Goal: Participate in discussion: Engage in conversation with other users on a specific topic

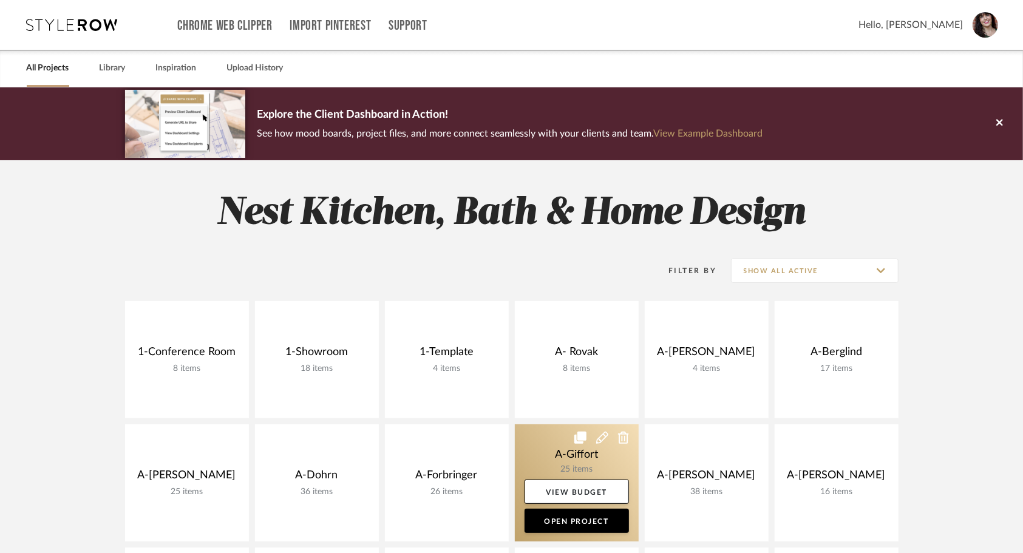
click at [532, 449] on link at bounding box center [577, 482] width 124 height 117
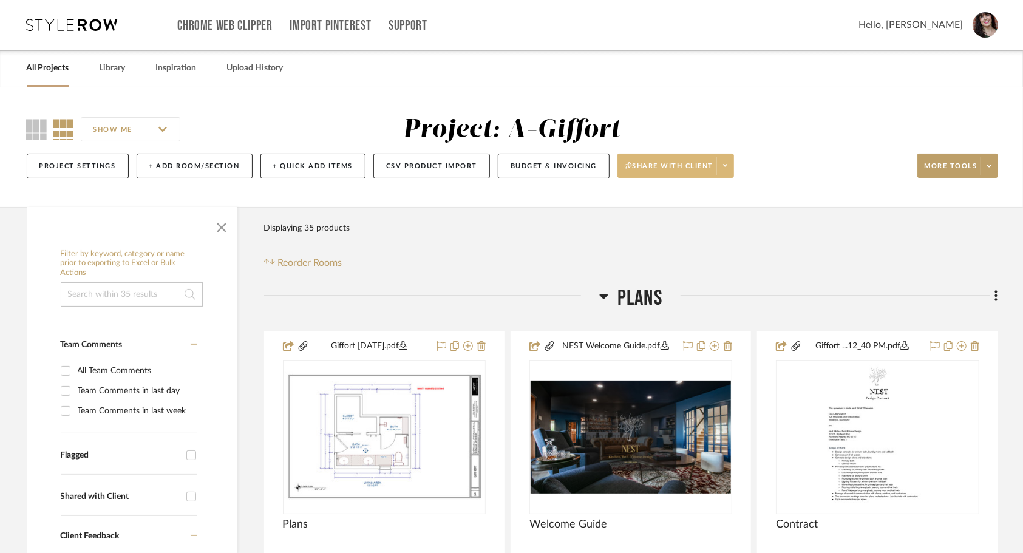
click at [729, 168] on span at bounding box center [724, 166] width 17 height 18
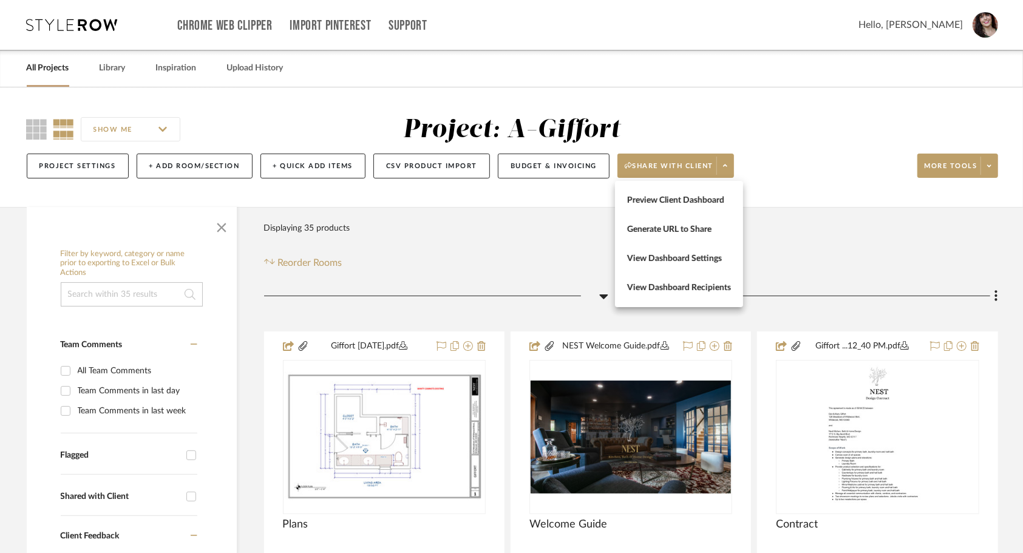
click at [694, 198] on span "Preview Client Dashboard" at bounding box center [679, 200] width 104 height 10
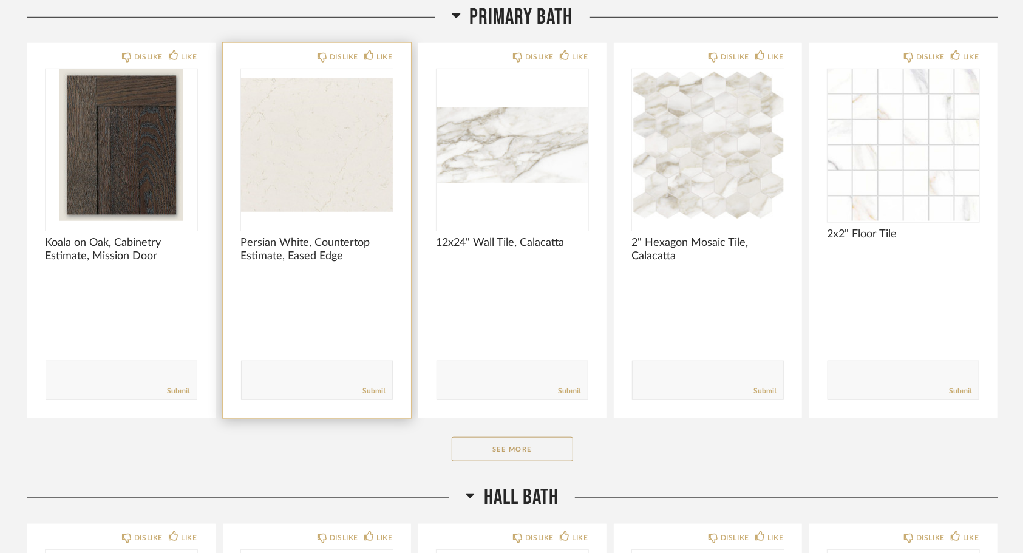
scroll to position [607, 0]
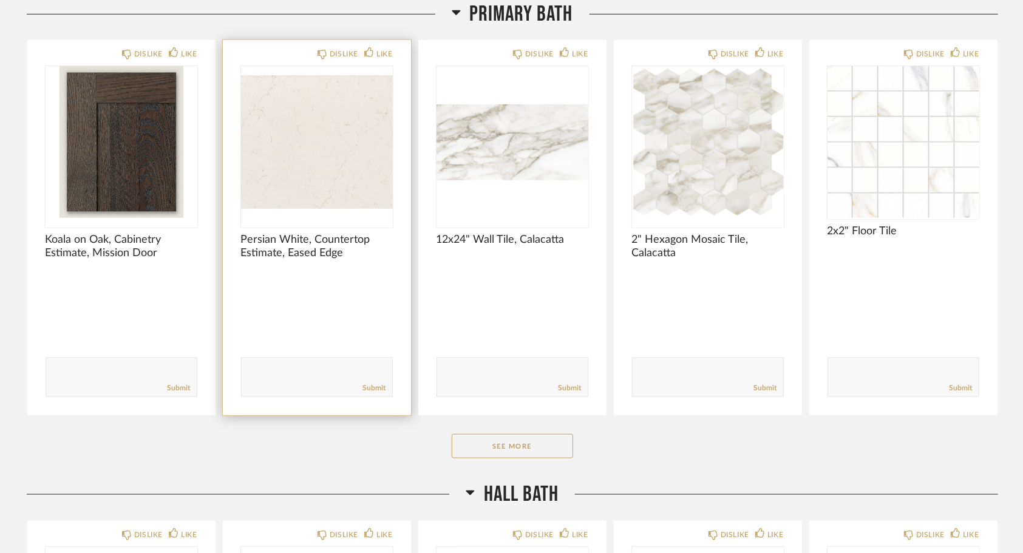
click at [339, 370] on textarea at bounding box center [317, 372] width 151 height 16
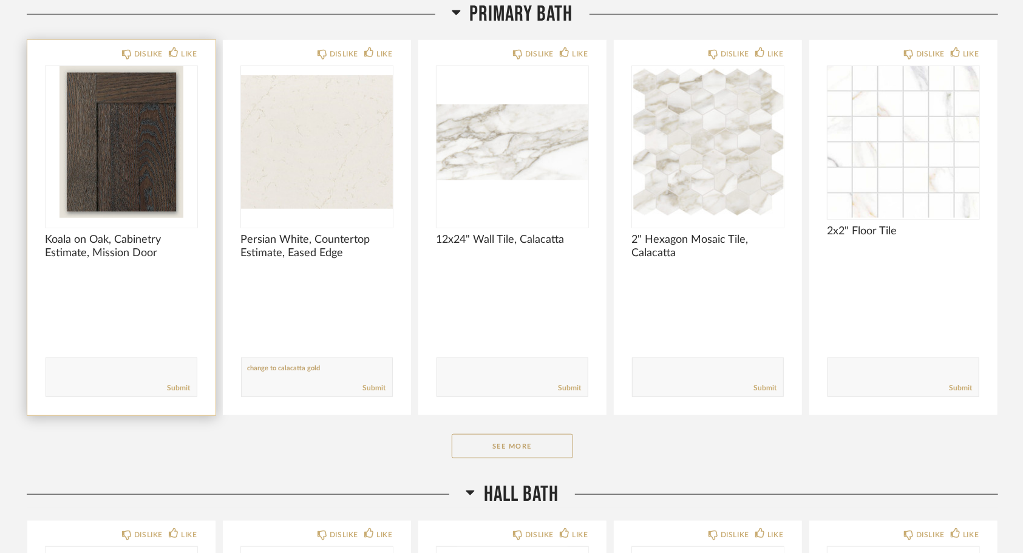
type textarea "change to calacatta gold"
click at [160, 364] on textarea at bounding box center [121, 372] width 151 height 16
type textarea "will be stained to match"
click at [180, 382] on div "Submit" at bounding box center [121, 388] width 151 height 16
click at [182, 389] on link "Submit" at bounding box center [179, 388] width 23 height 10
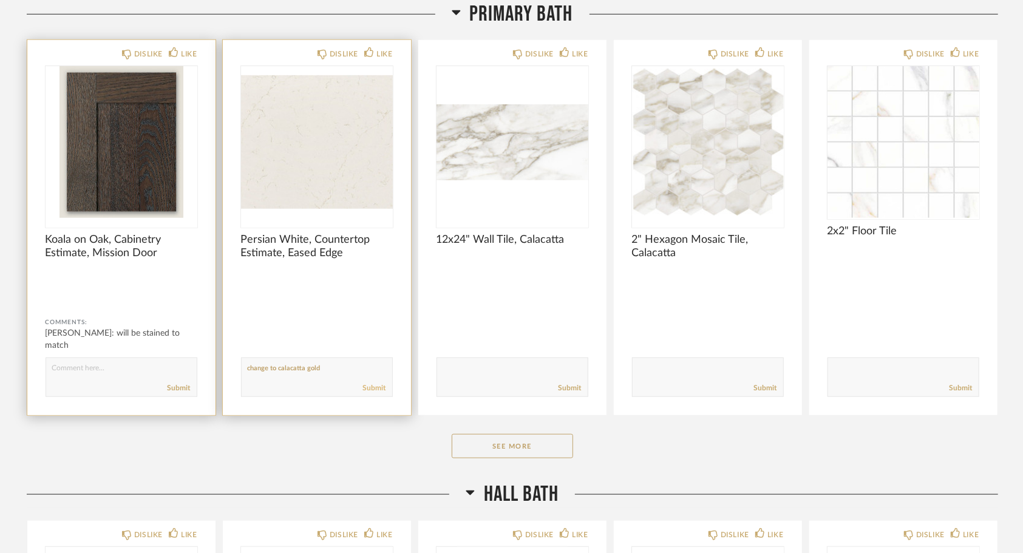
click at [377, 385] on link "Submit" at bounding box center [374, 388] width 23 height 10
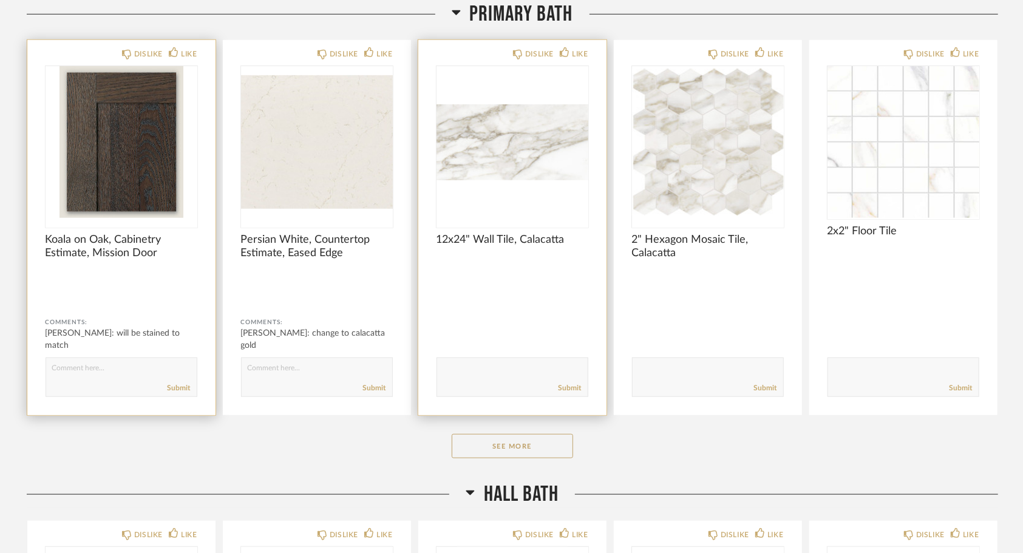
click at [542, 368] on textarea at bounding box center [512, 372] width 151 height 16
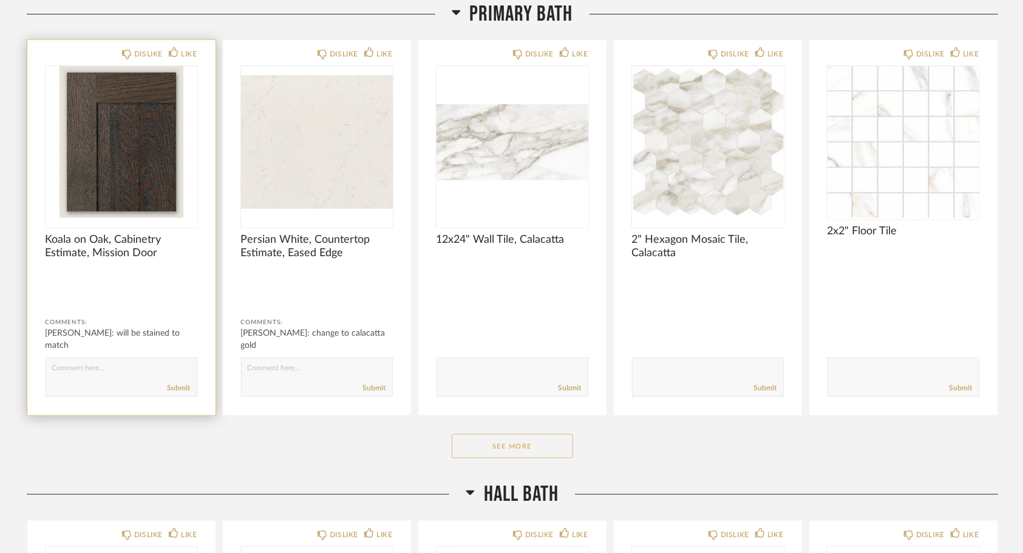
click at [557, 444] on button "See More" at bounding box center [512, 446] width 121 height 24
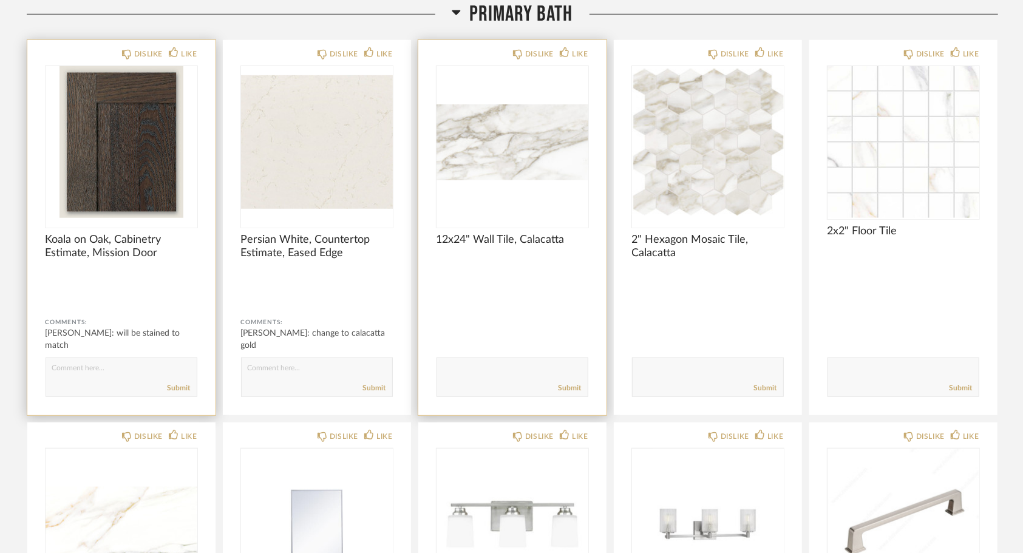
click at [552, 365] on textarea at bounding box center [512, 372] width 151 height 16
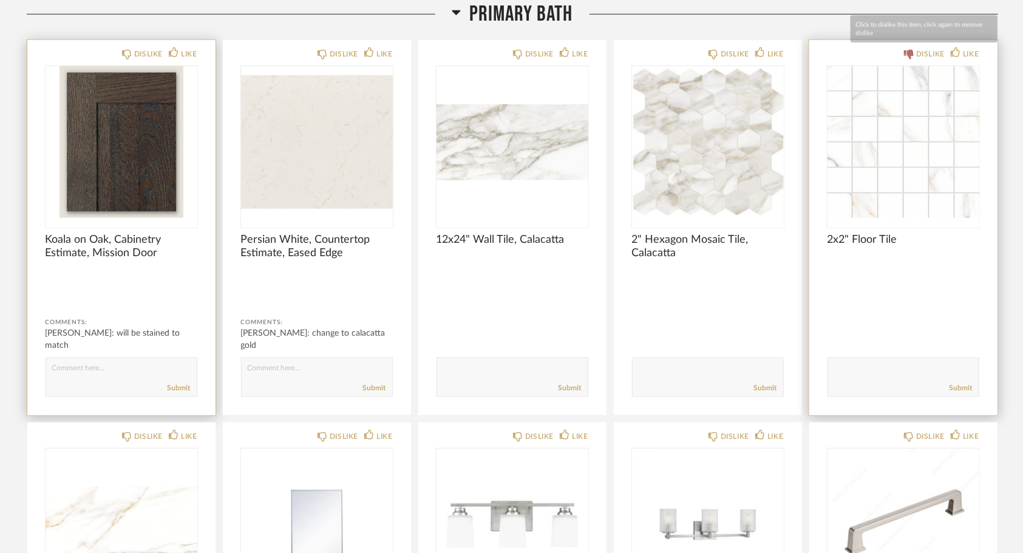
click at [920, 58] on div "DISLIKE" at bounding box center [930, 54] width 29 height 12
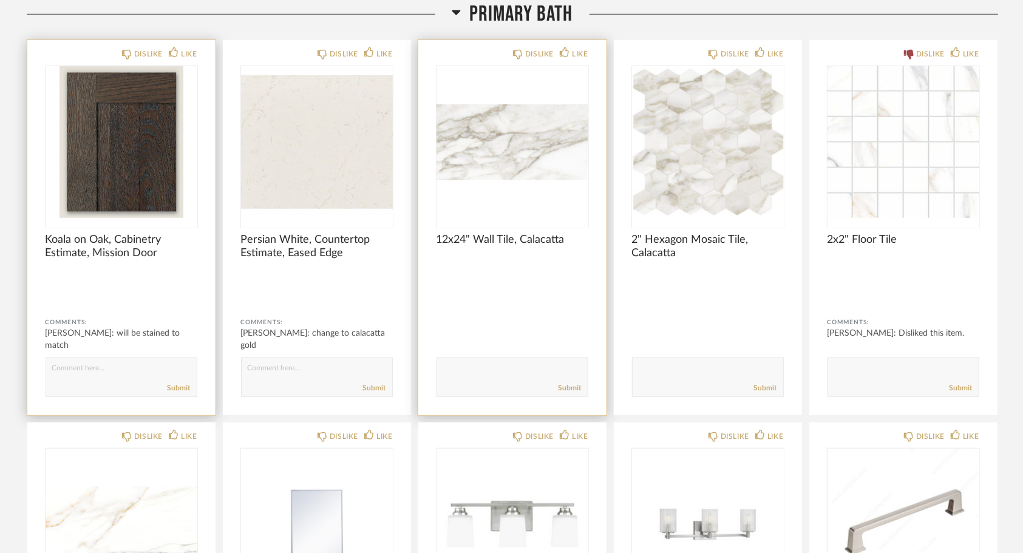
click at [557, 364] on textarea at bounding box center [512, 372] width 151 height 16
type textarea "honed"
click at [569, 387] on link "Submit" at bounding box center [570, 388] width 23 height 10
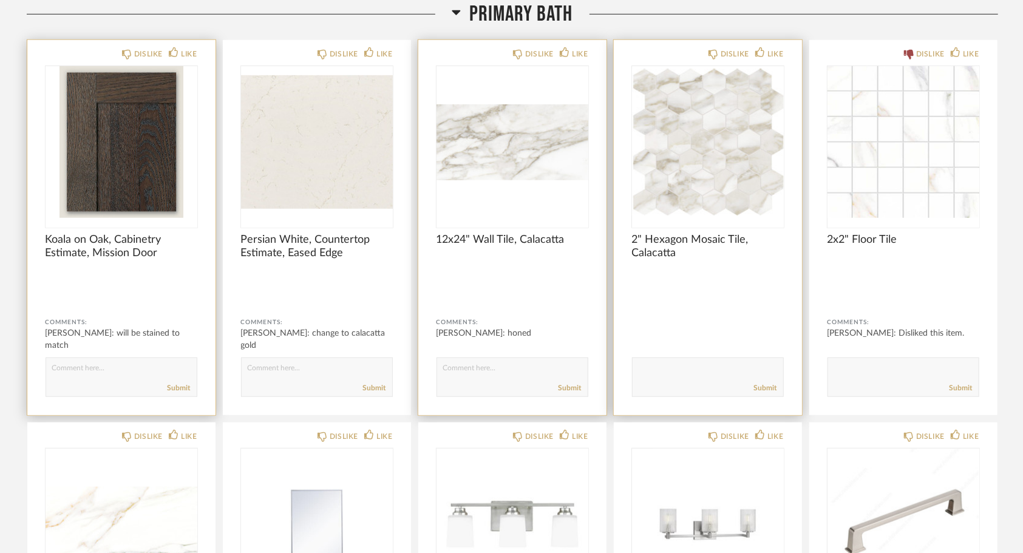
click at [645, 375] on textarea at bounding box center [708, 372] width 151 height 16
type textarea "honed"
click at [760, 389] on link "Submit" at bounding box center [765, 388] width 23 height 10
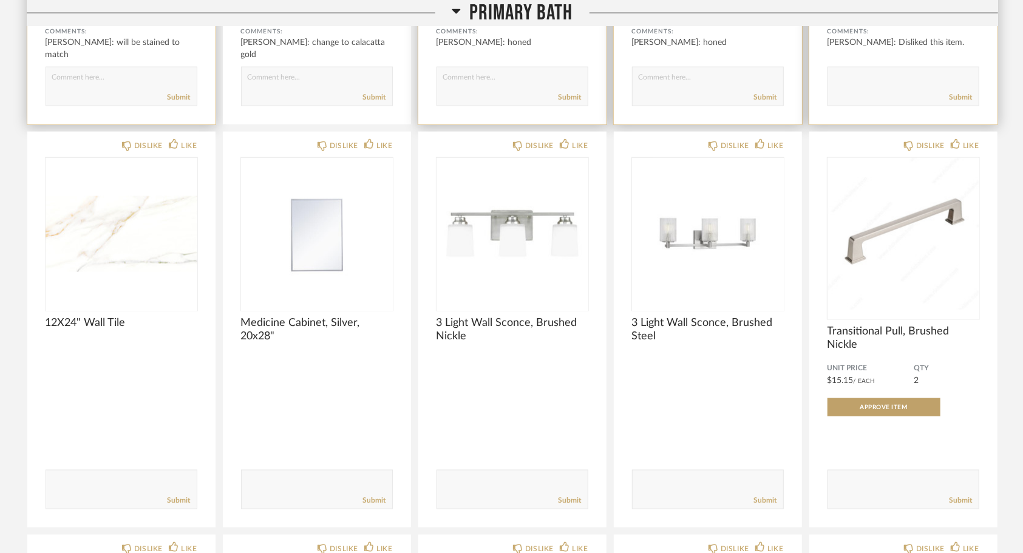
scroll to position [898, 0]
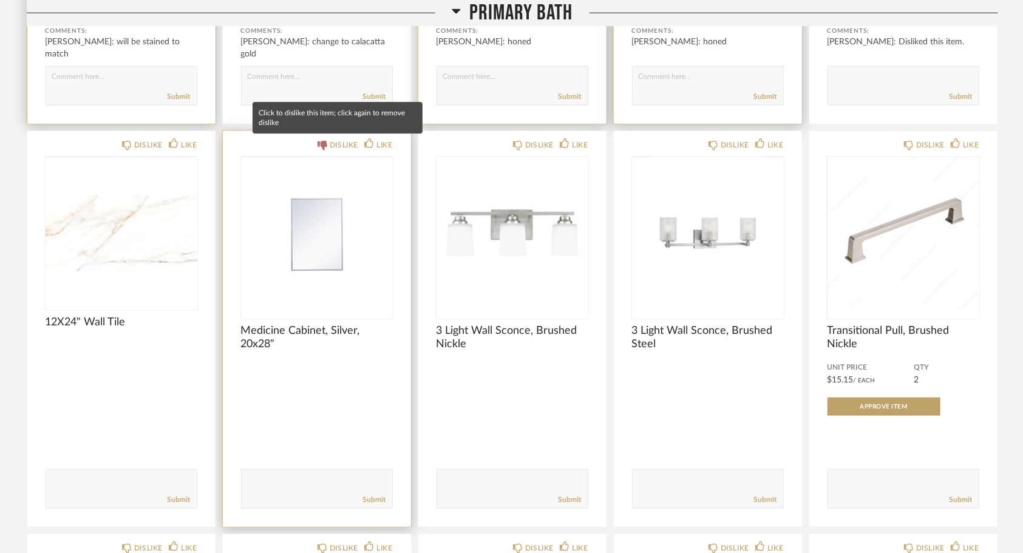
click at [339, 149] on div "DISLIKE" at bounding box center [344, 145] width 29 height 12
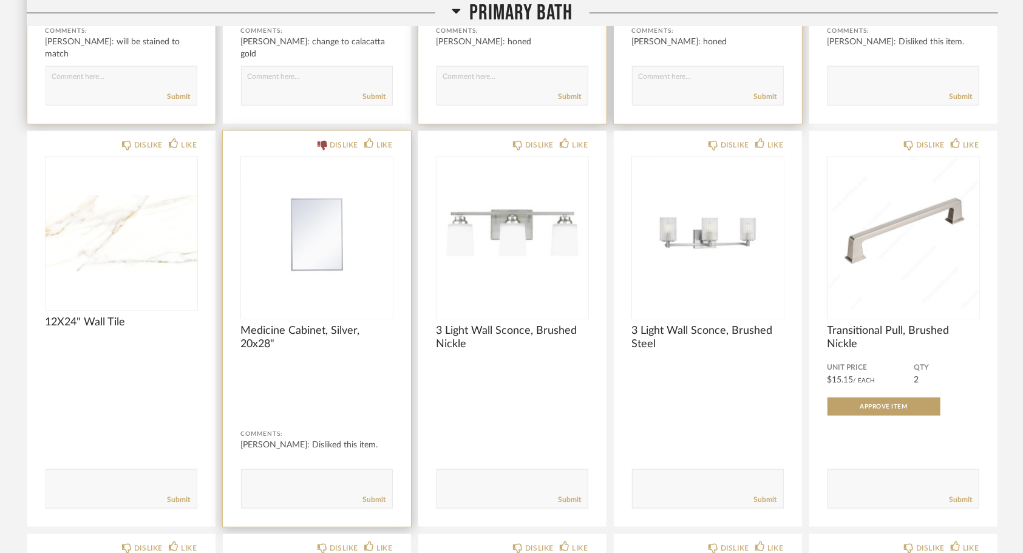
click at [324, 474] on form "Submit" at bounding box center [317, 488] width 152 height 39
click at [322, 487] on textarea at bounding box center [317, 483] width 151 height 16
type textarea "frameless"
click at [367, 500] on link "Submit" at bounding box center [374, 500] width 23 height 10
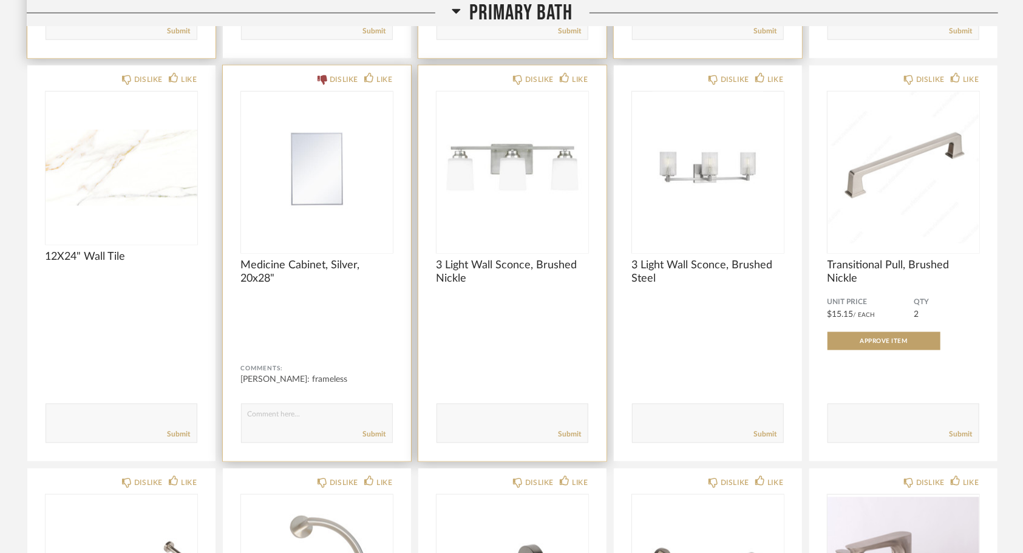
scroll to position [969, 0]
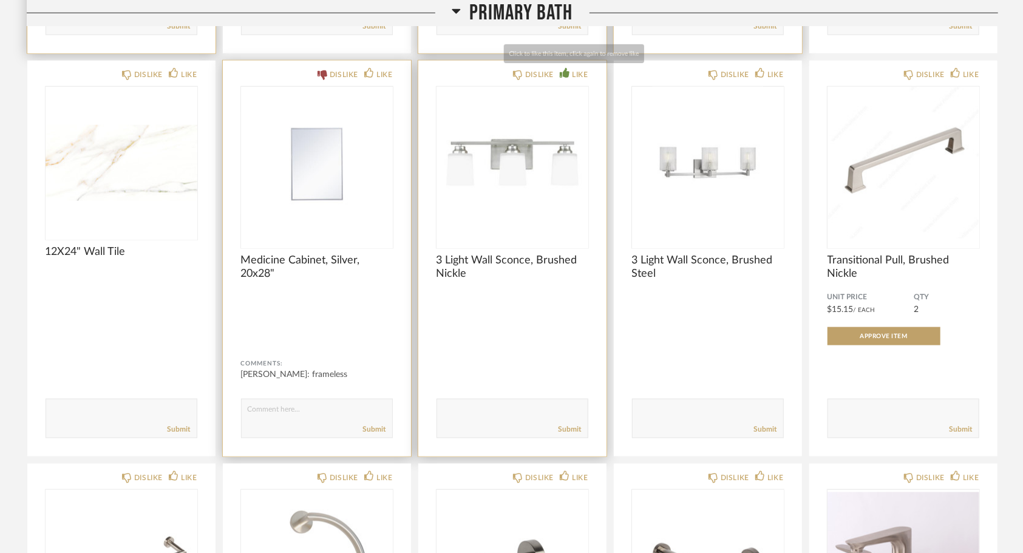
click at [575, 77] on div "LIKE" at bounding box center [580, 75] width 16 height 12
click at [493, 211] on img "0" at bounding box center [512, 163] width 152 height 152
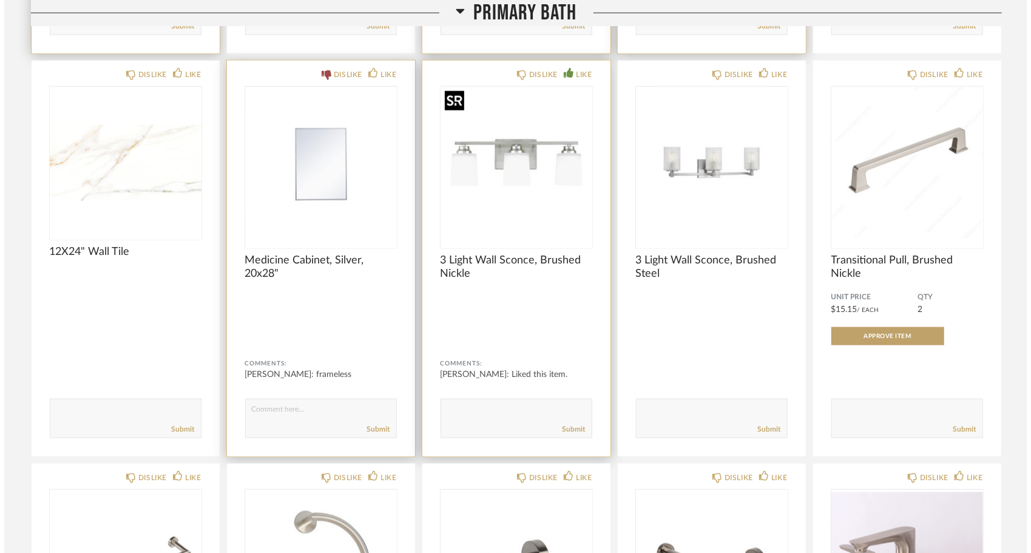
scroll to position [0, 0]
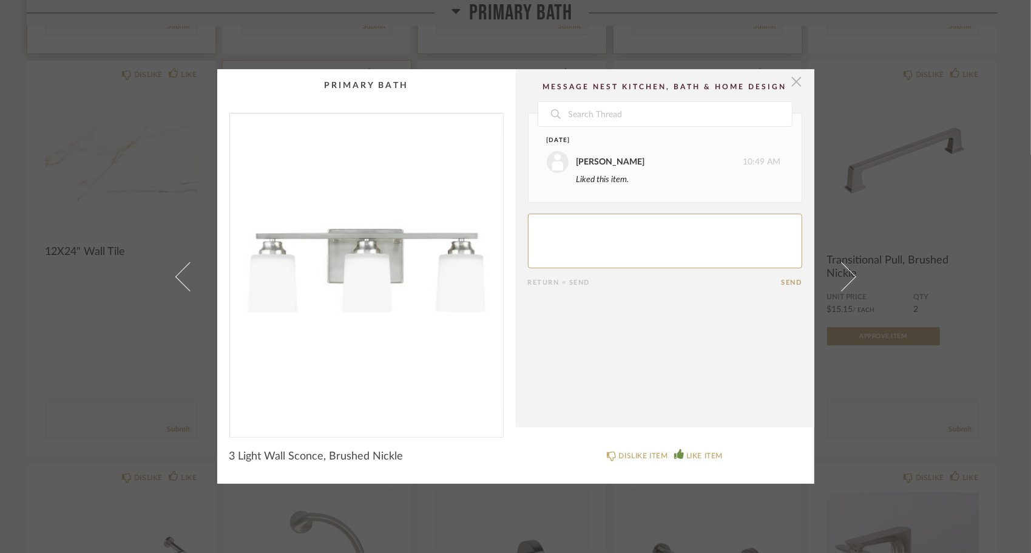
click at [793, 80] on span "button" at bounding box center [797, 81] width 24 height 24
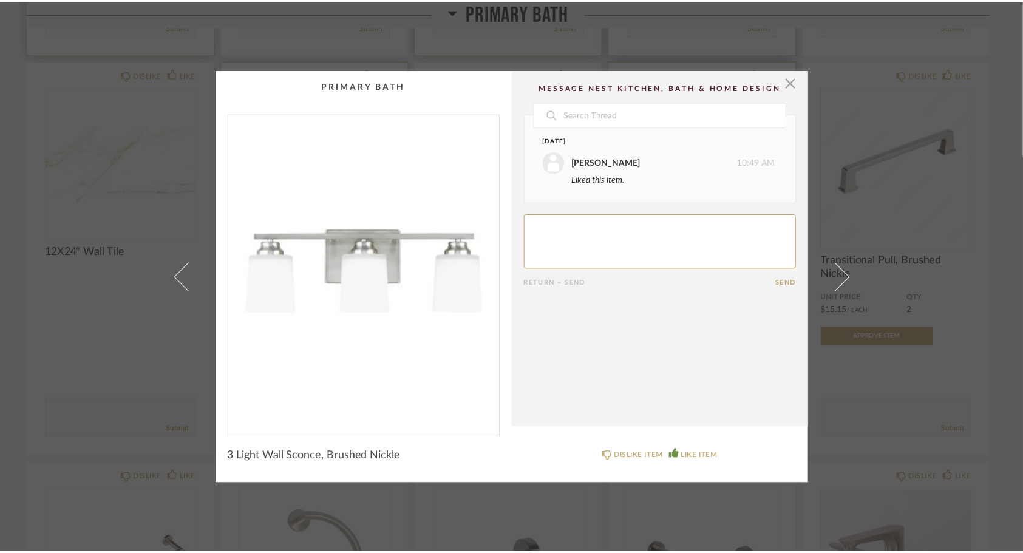
scroll to position [969, 0]
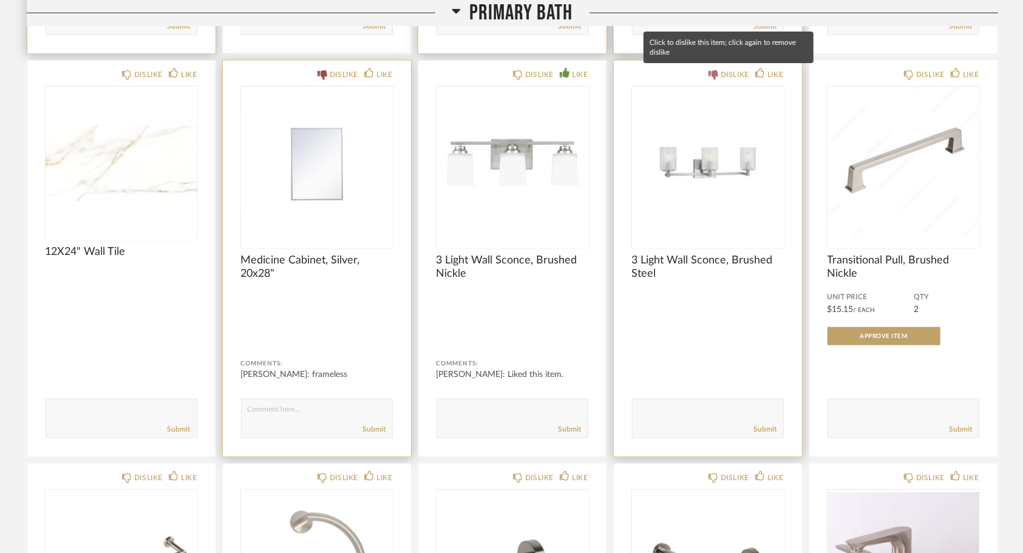
click at [734, 73] on div "DISLIKE" at bounding box center [735, 75] width 29 height 12
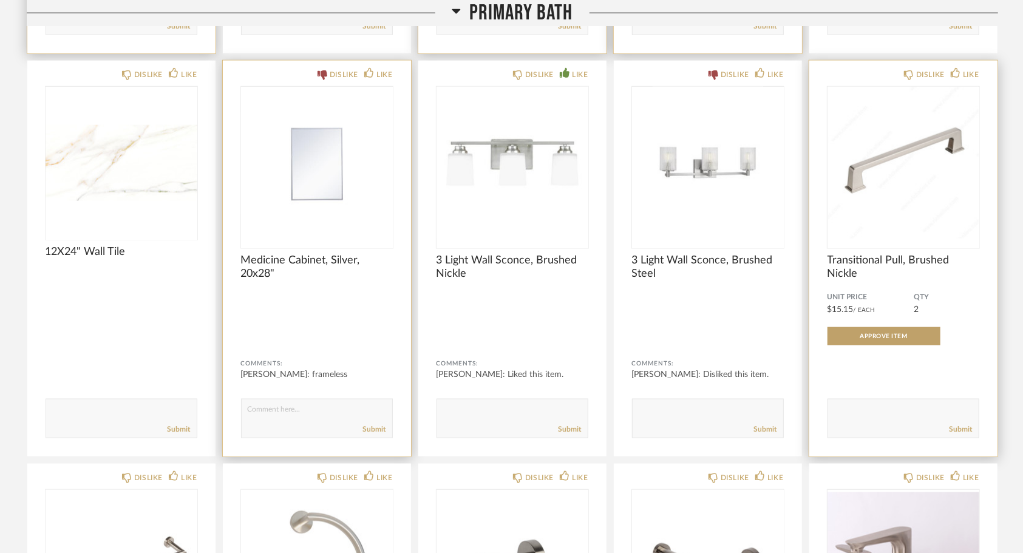
click at [897, 412] on textarea at bounding box center [903, 413] width 151 height 16
type textarea "by owner"
click at [960, 430] on link "Submit" at bounding box center [960, 429] width 23 height 10
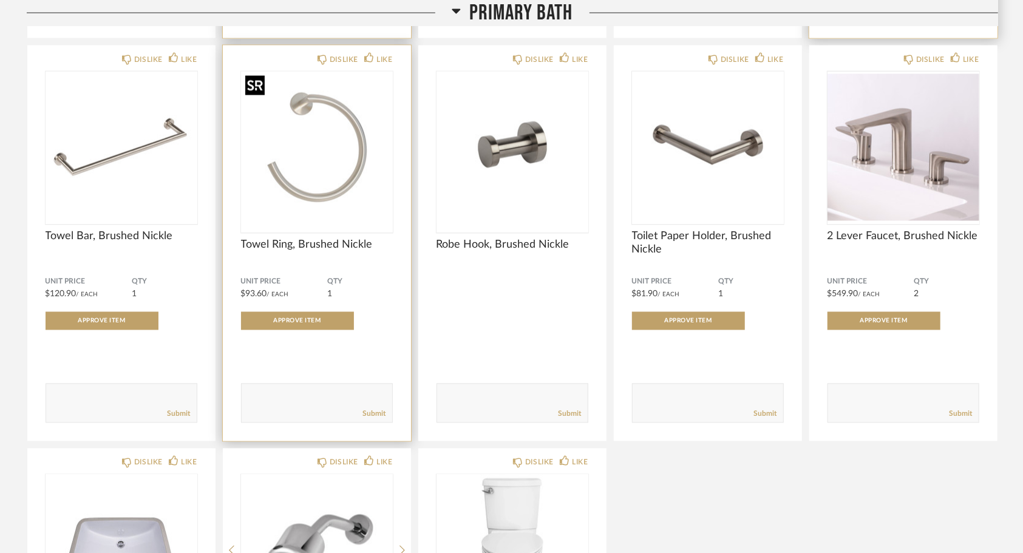
scroll to position [1394, 0]
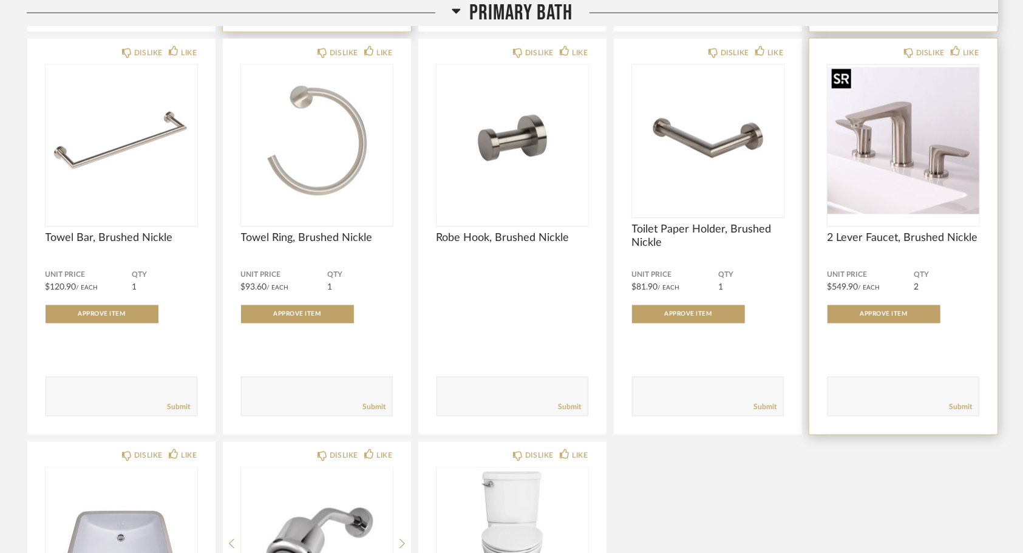
click at [881, 163] on img "0" at bounding box center [903, 141] width 152 height 152
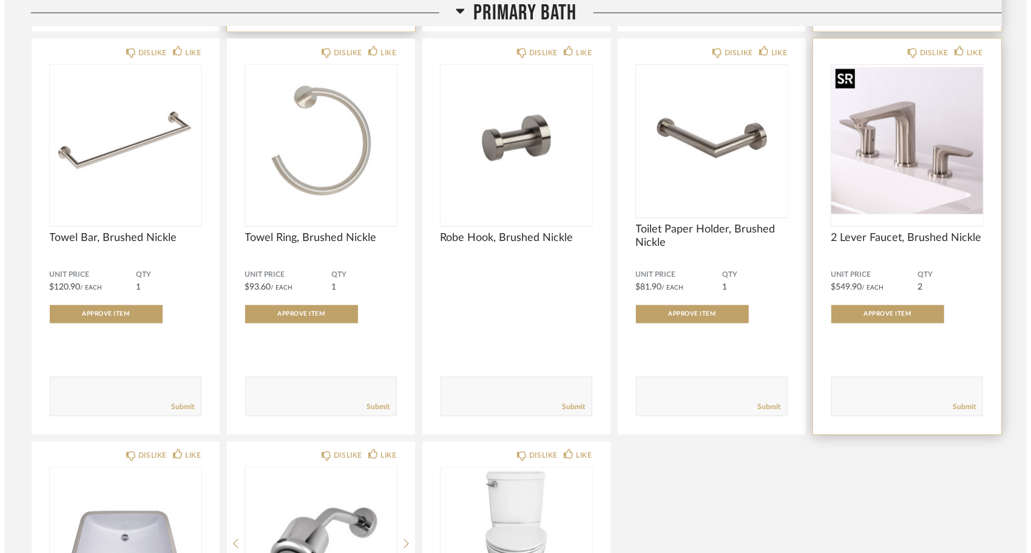
scroll to position [0, 0]
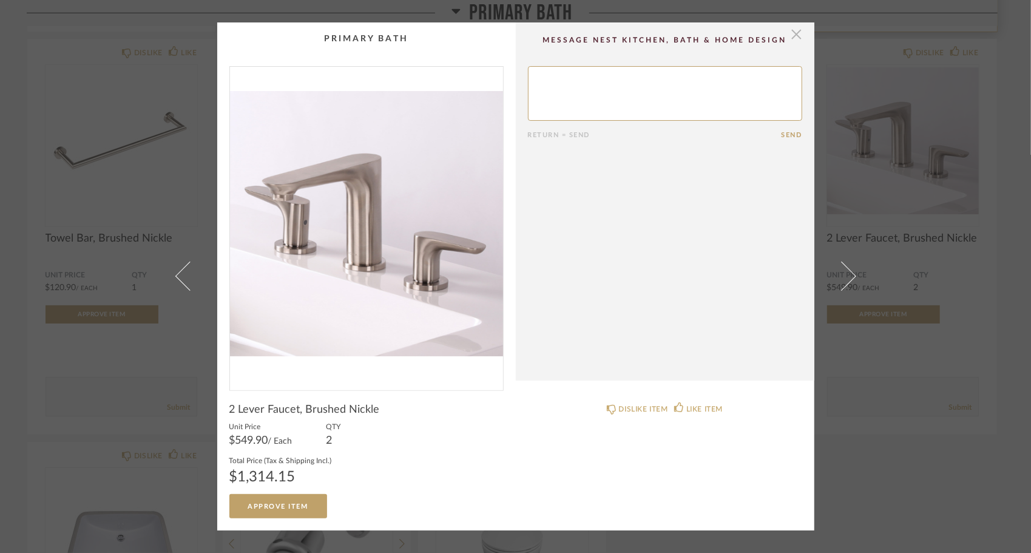
click at [792, 39] on span "button" at bounding box center [797, 34] width 24 height 24
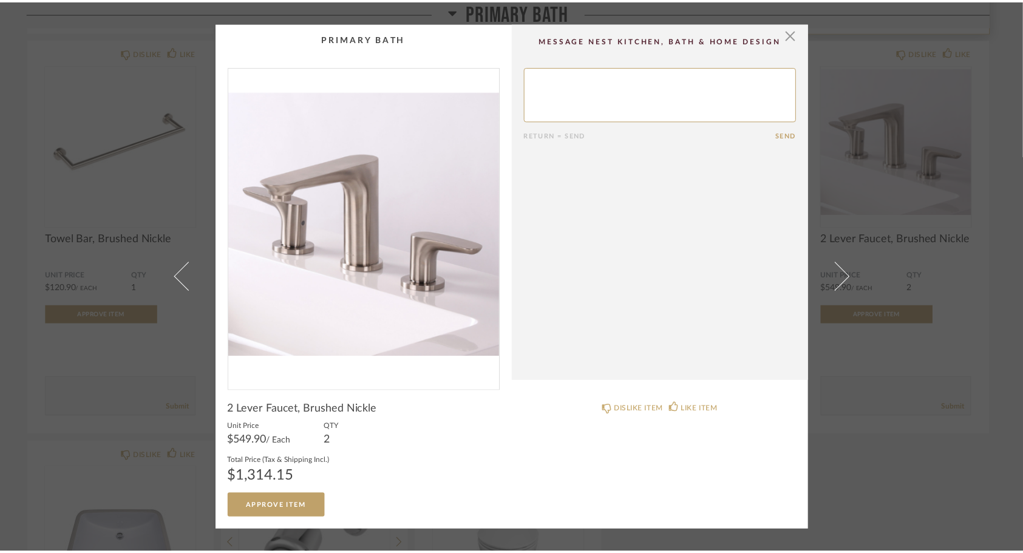
scroll to position [1394, 0]
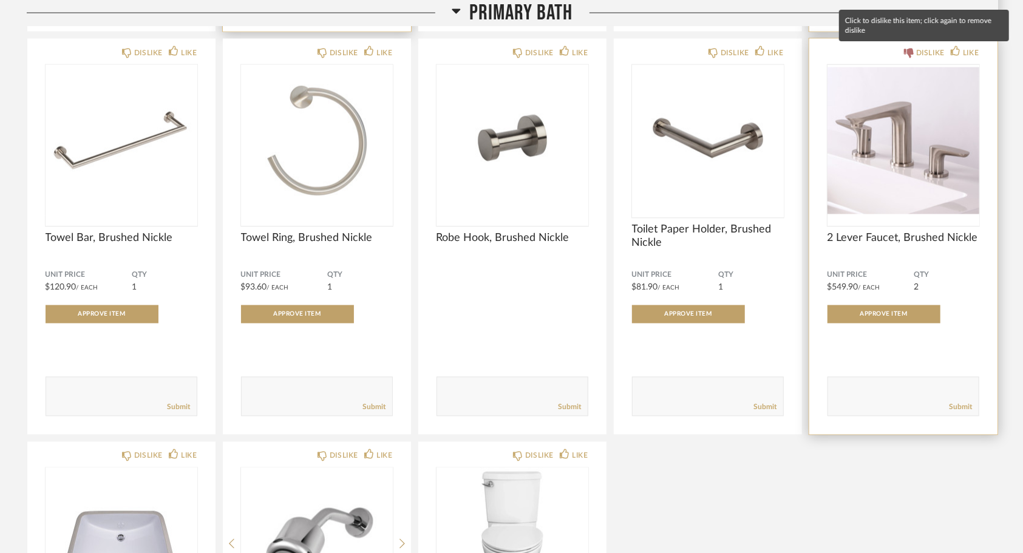
click at [934, 53] on div "DISLIKE" at bounding box center [930, 53] width 29 height 12
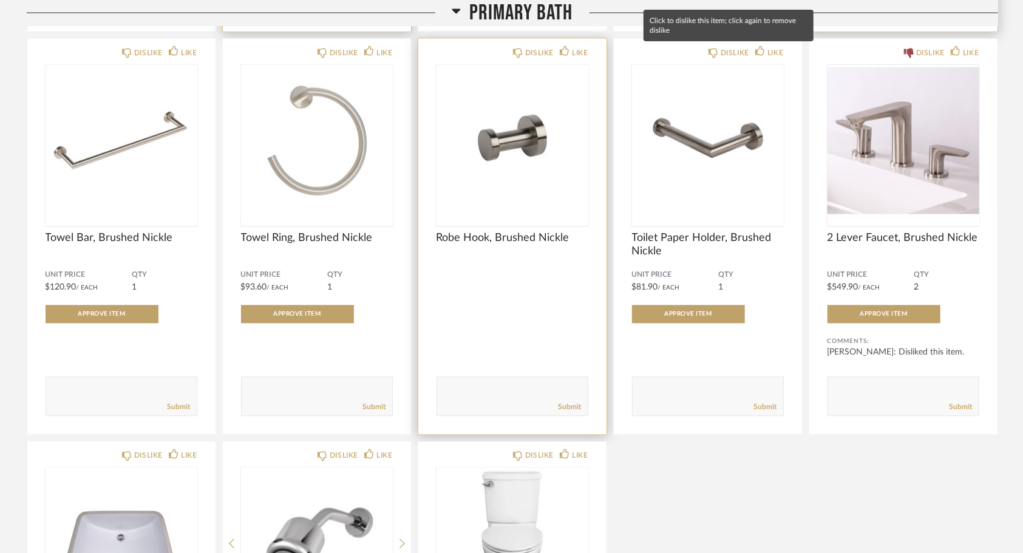
drag, startPoint x: 727, startPoint y: 50, endPoint x: 420, endPoint y: 57, distance: 306.7
click at [725, 50] on div "DISLIKE" at bounding box center [735, 53] width 29 height 12
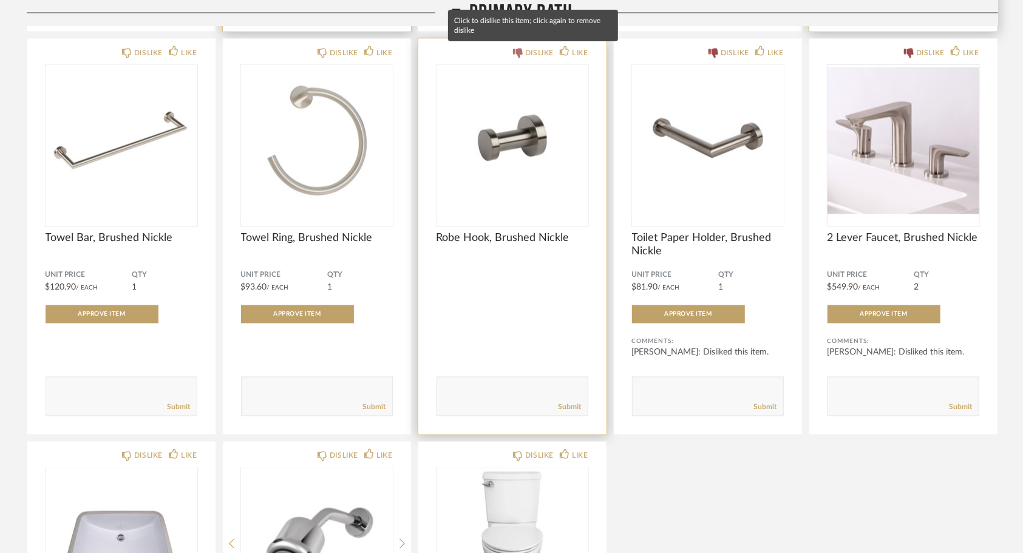
drag, startPoint x: 529, startPoint y: 50, endPoint x: 520, endPoint y: 51, distance: 8.6
click at [528, 51] on div "DISLIKE" at bounding box center [539, 53] width 29 height 12
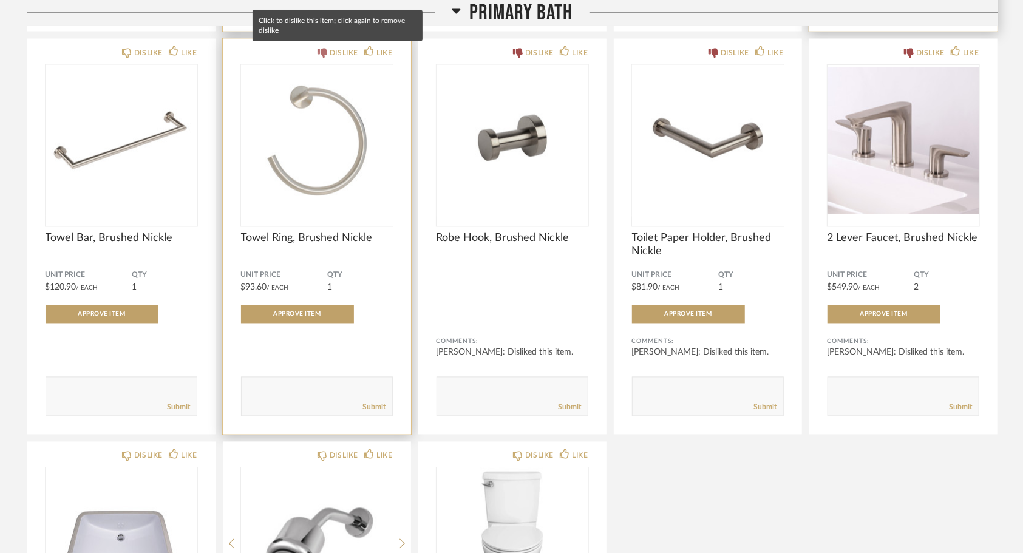
click at [342, 51] on div "DISLIKE" at bounding box center [344, 53] width 29 height 12
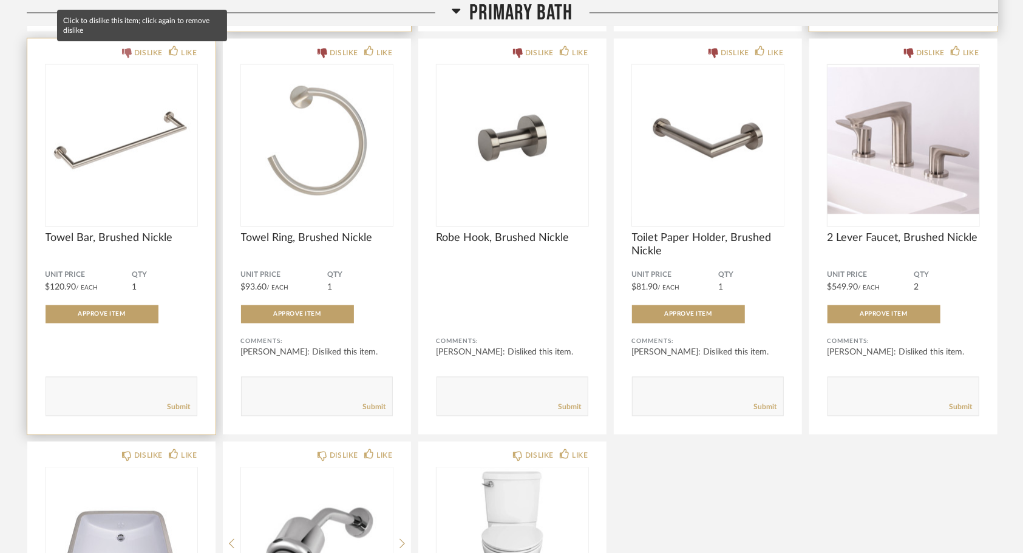
click at [145, 54] on div "DISLIKE" at bounding box center [148, 53] width 29 height 12
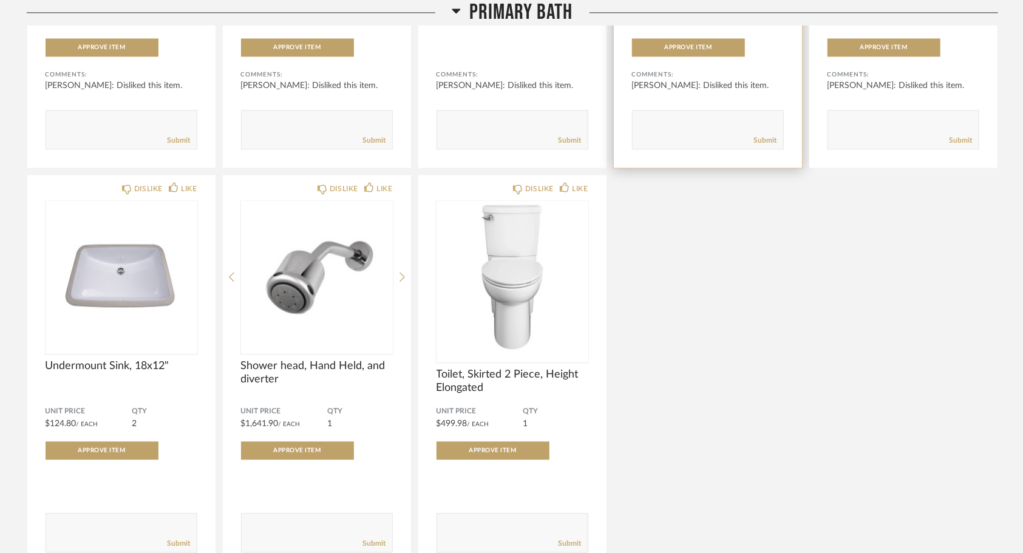
scroll to position [1697, 0]
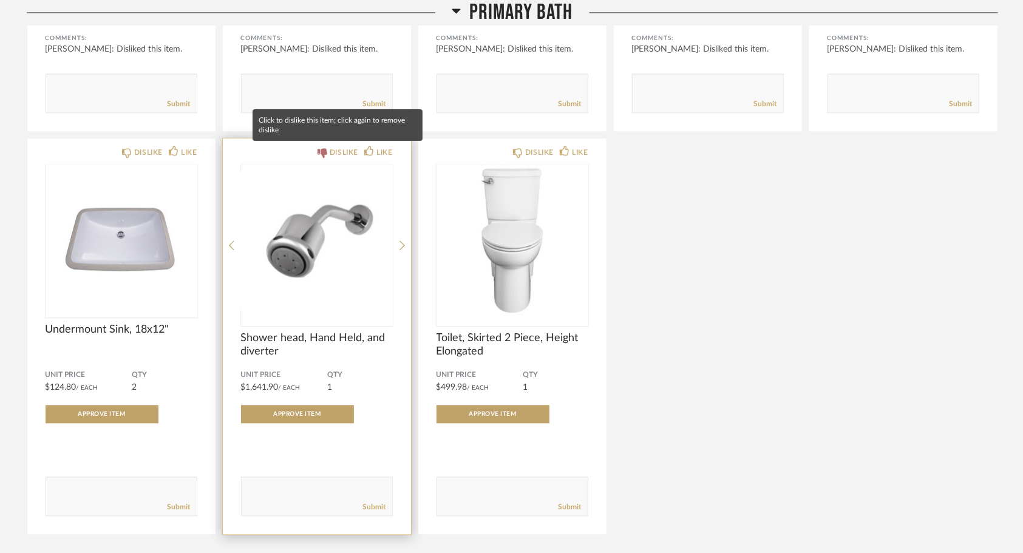
click at [340, 154] on div "DISLIKE" at bounding box center [344, 152] width 29 height 12
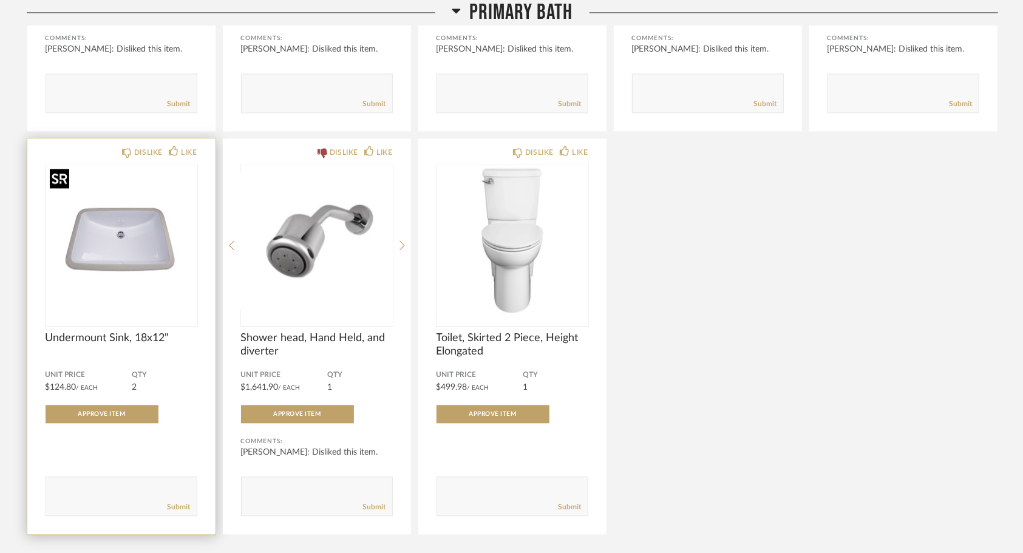
click at [127, 250] on img "0" at bounding box center [122, 241] width 152 height 152
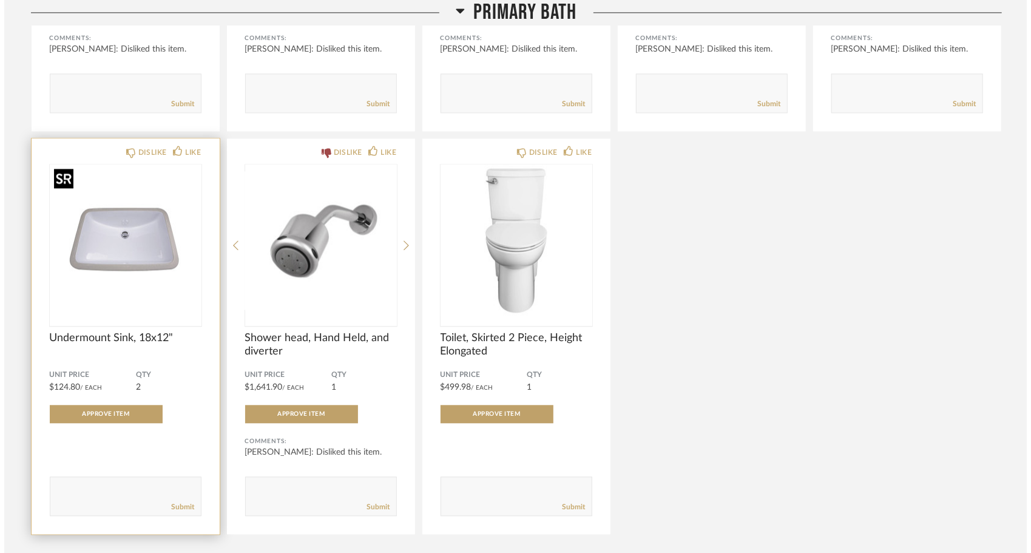
scroll to position [0, 0]
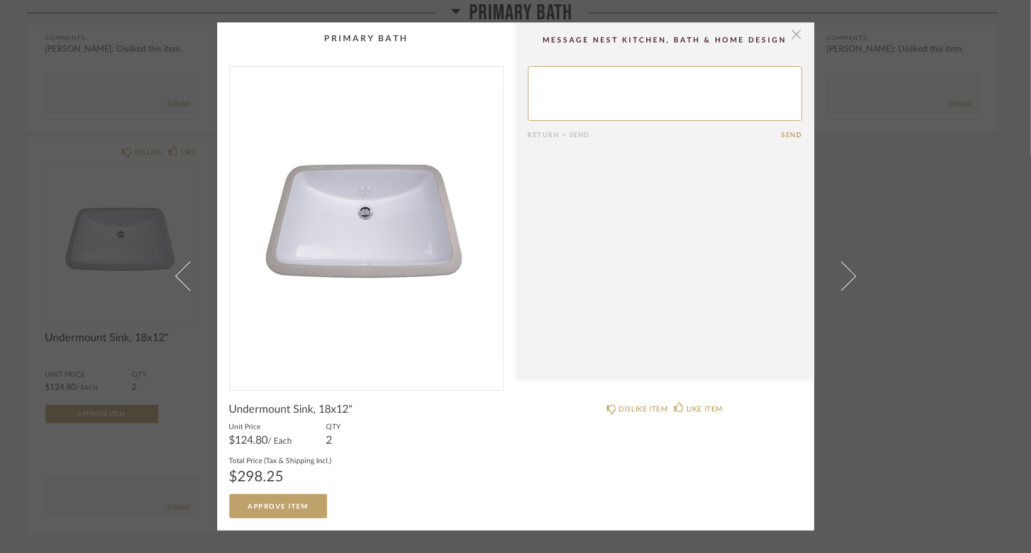
click at [795, 40] on span "button" at bounding box center [797, 34] width 24 height 24
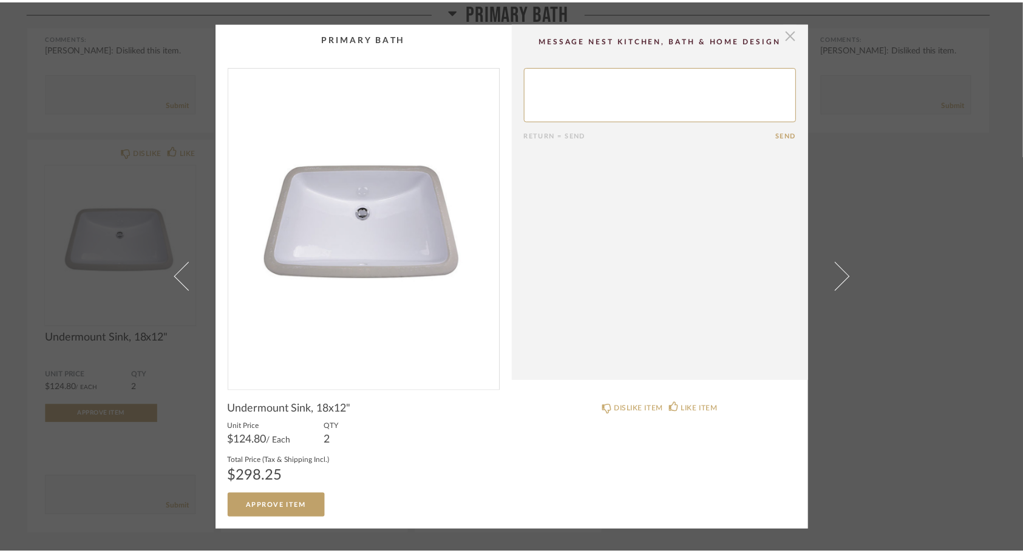
scroll to position [1697, 0]
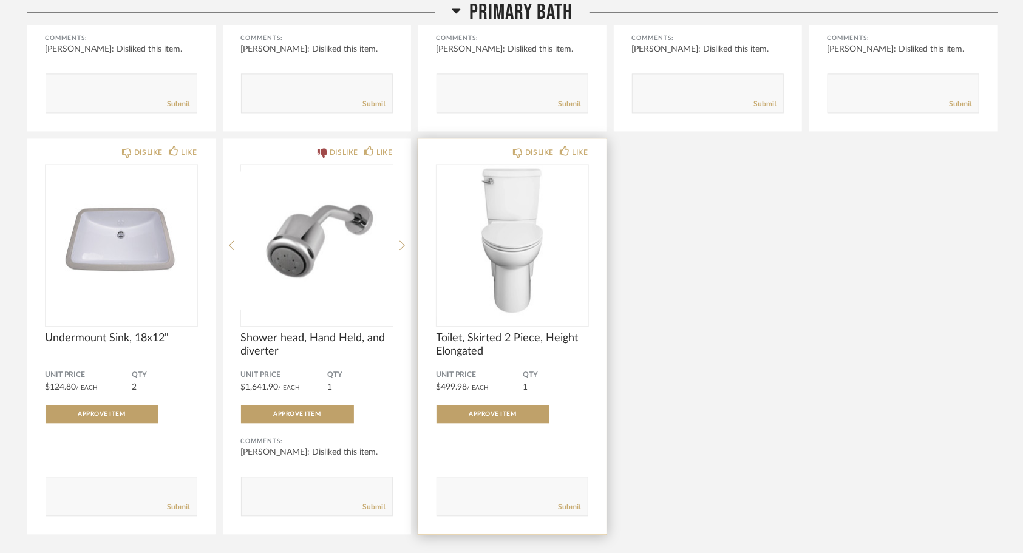
click at [528, 492] on textarea at bounding box center [512, 491] width 151 height 16
type textarea "toto"
click at [576, 504] on link "Submit" at bounding box center [570, 507] width 23 height 10
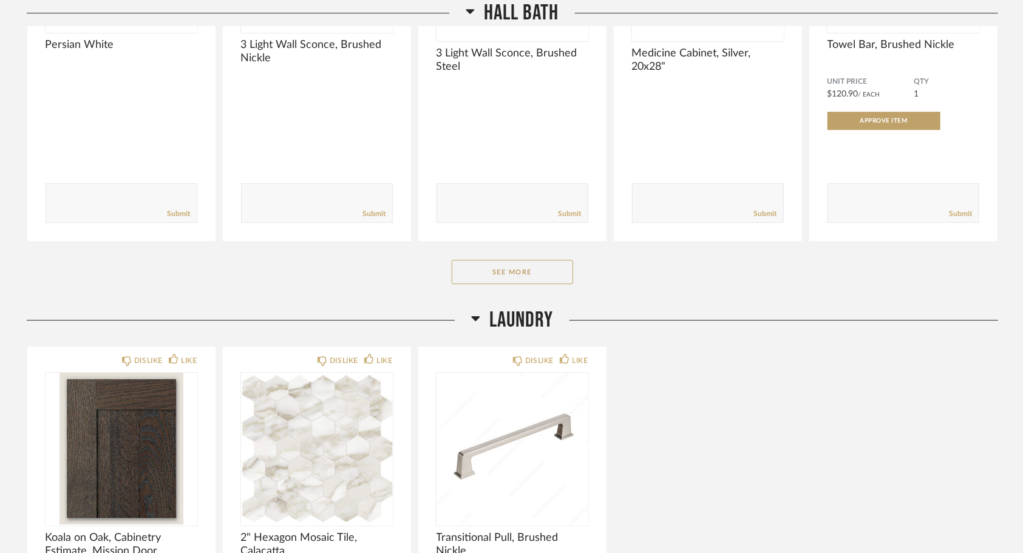
scroll to position [2487, 0]
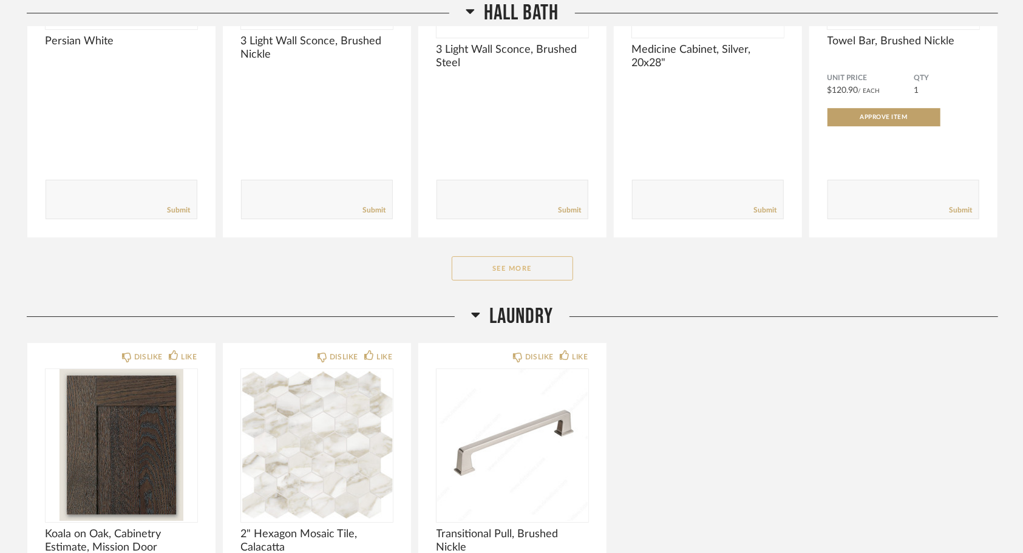
click at [521, 278] on button "See More" at bounding box center [512, 268] width 121 height 24
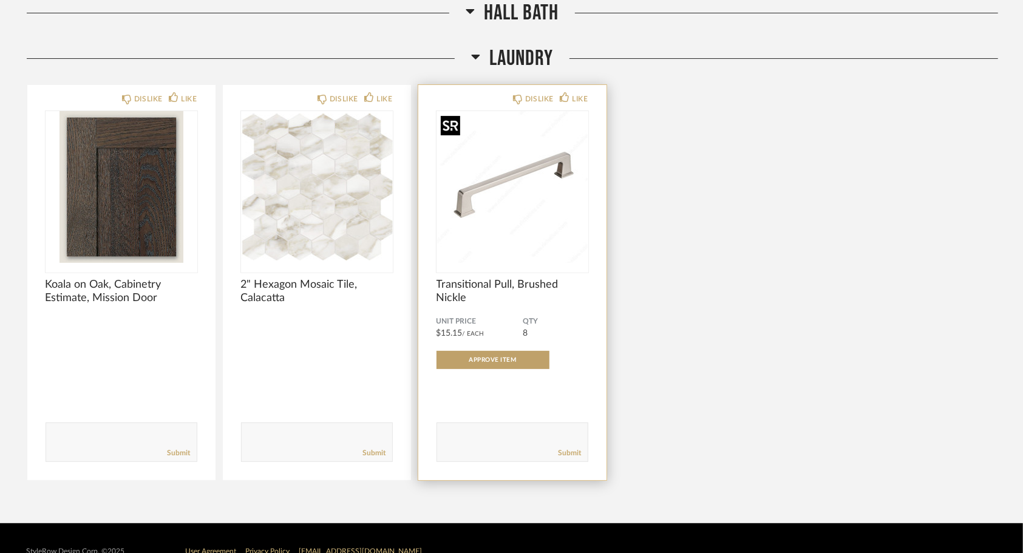
scroll to position [3154, 0]
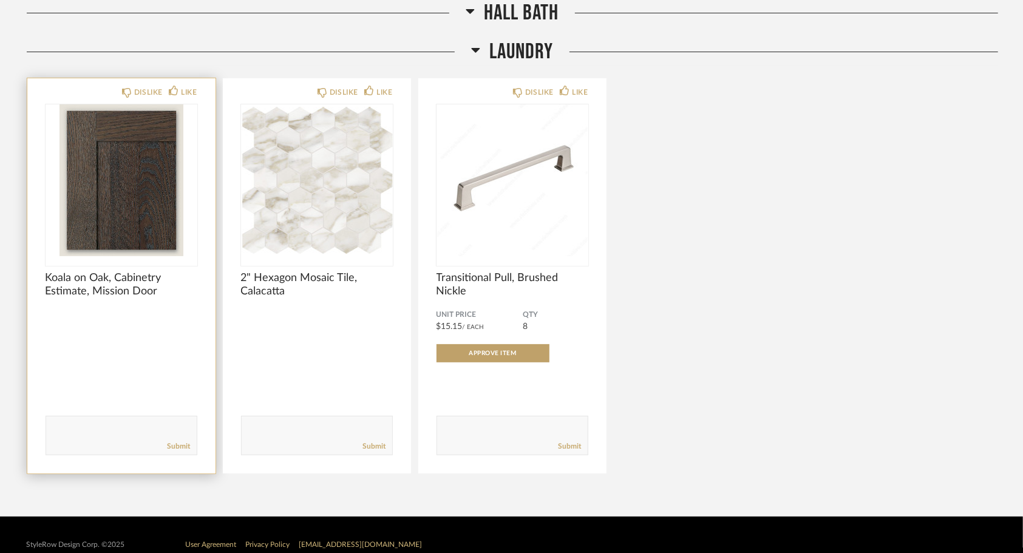
click at [158, 427] on textarea at bounding box center [121, 430] width 151 height 16
type textarea "Snow on Maple"
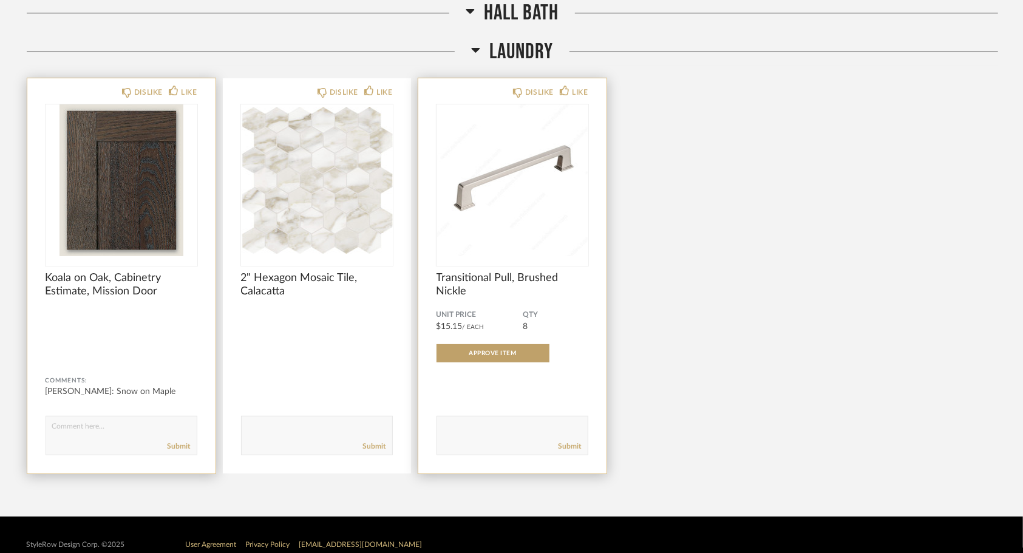
click at [484, 429] on textarea at bounding box center [512, 430] width 151 height 16
click at [523, 223] on img "0" at bounding box center [512, 180] width 152 height 152
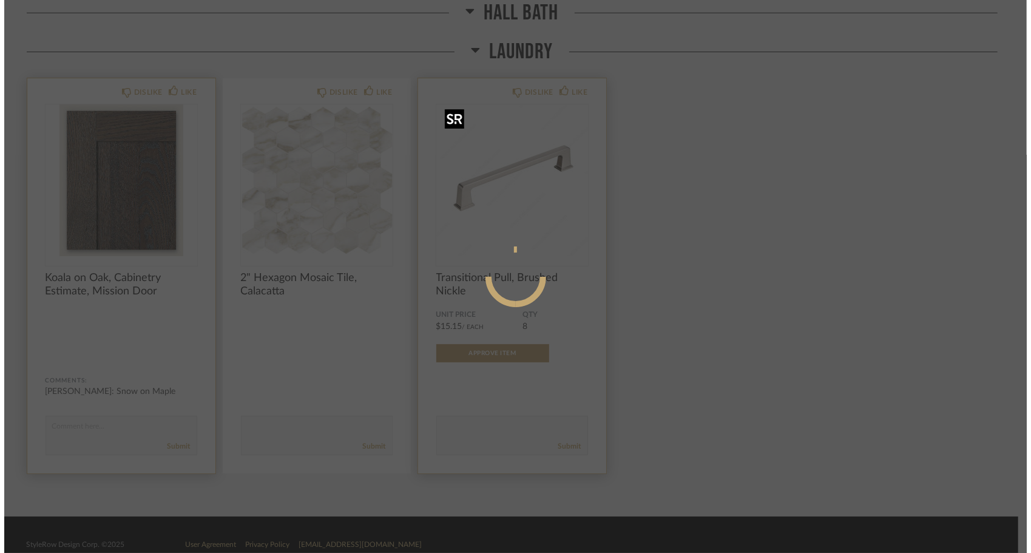
scroll to position [0, 0]
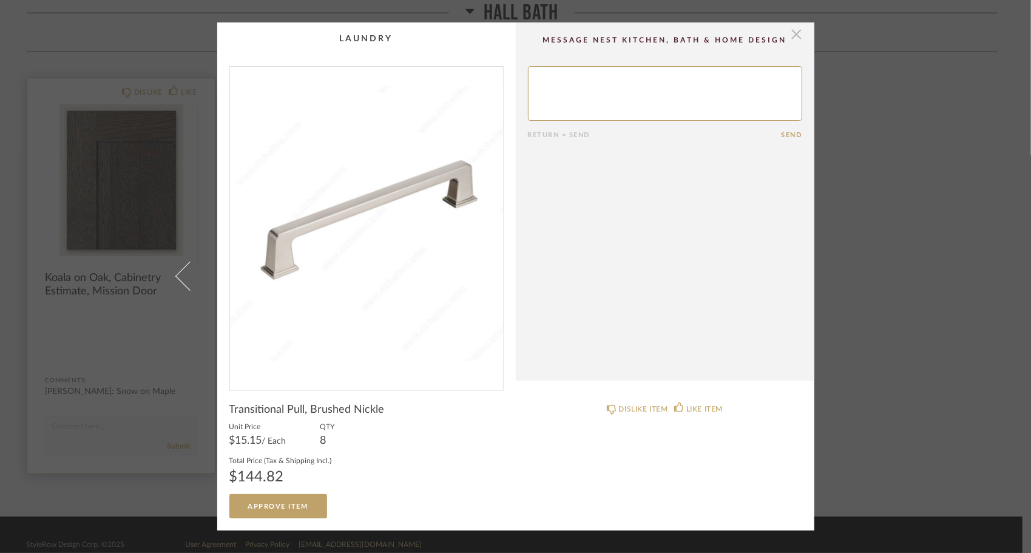
click at [794, 39] on span "button" at bounding box center [797, 34] width 24 height 24
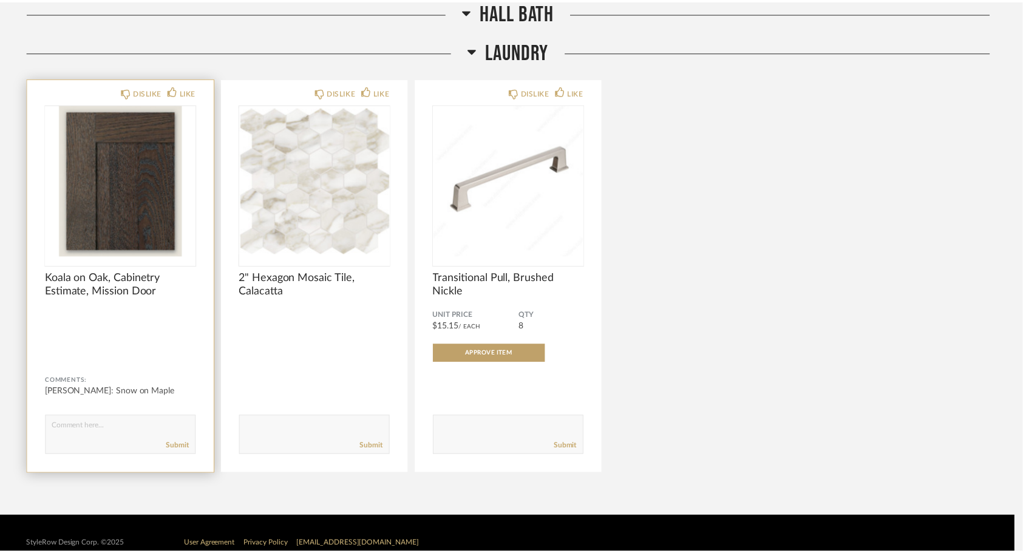
scroll to position [3154, 0]
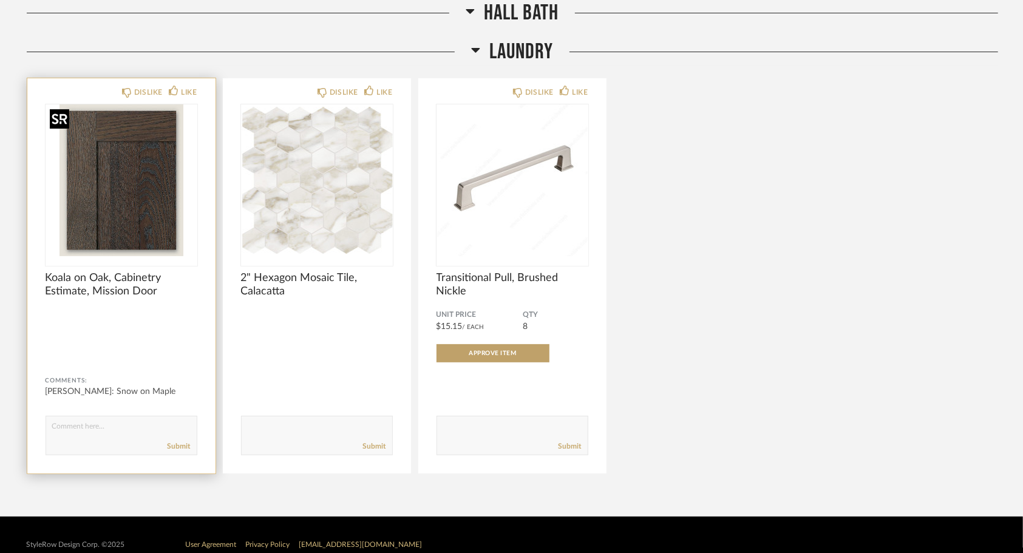
click at [131, 158] on img "0" at bounding box center [122, 180] width 152 height 152
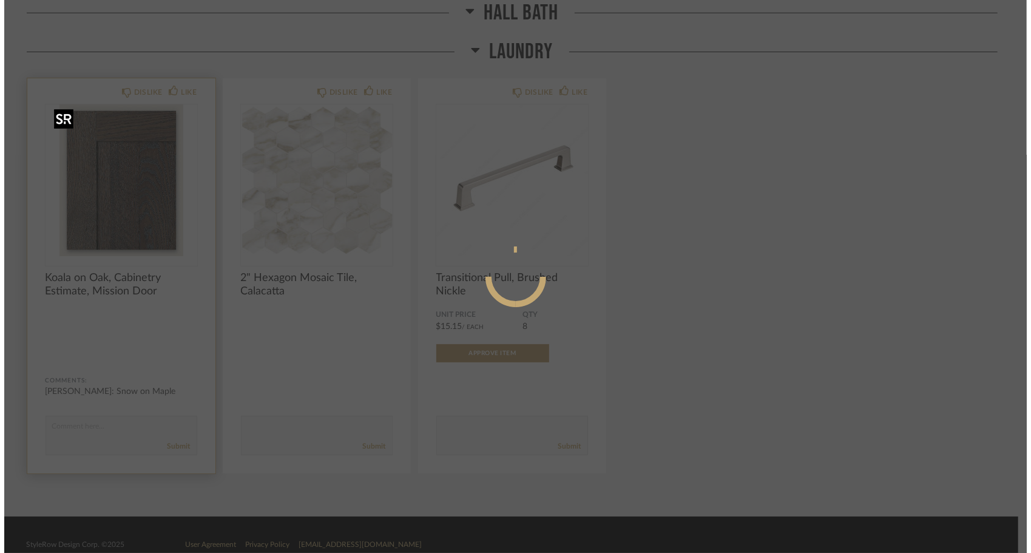
scroll to position [0, 0]
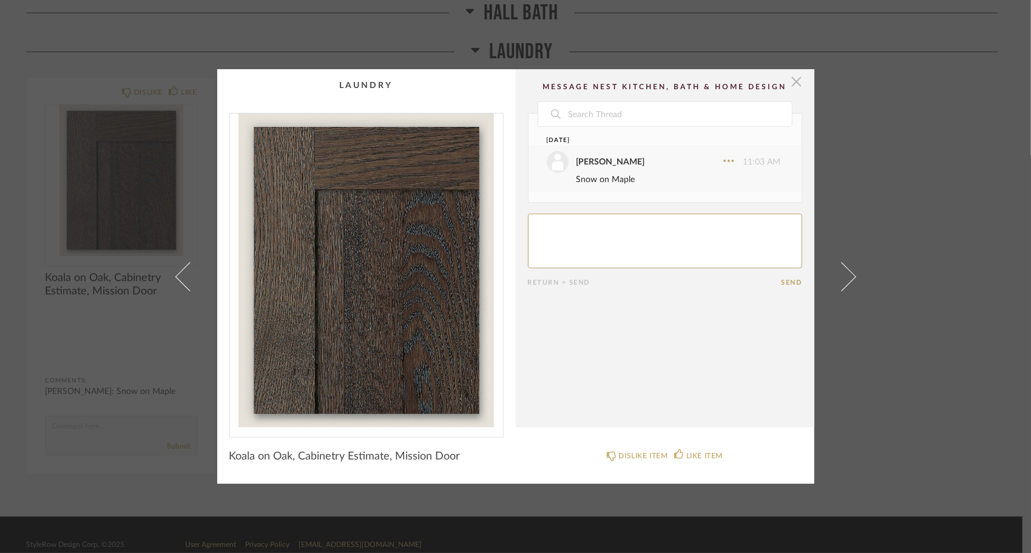
click at [789, 81] on span "button" at bounding box center [797, 81] width 24 height 24
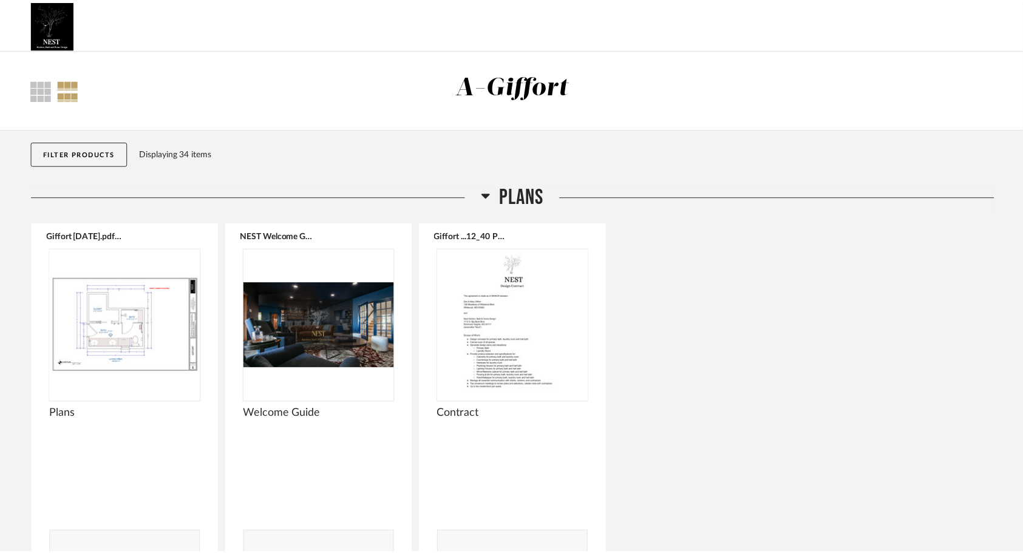
scroll to position [3154, 0]
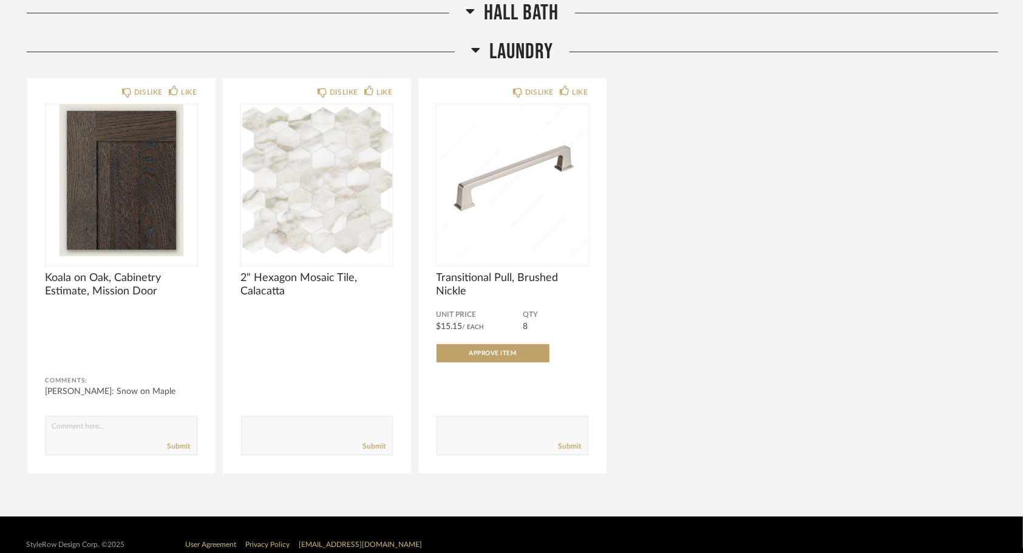
click at [118, 448] on div "Submit" at bounding box center [121, 446] width 151 height 16
click at [148, 424] on textarea at bounding box center [121, 430] width 151 height 16
type textarea "simple shaker white"
click at [182, 445] on link "Submit" at bounding box center [179, 446] width 23 height 10
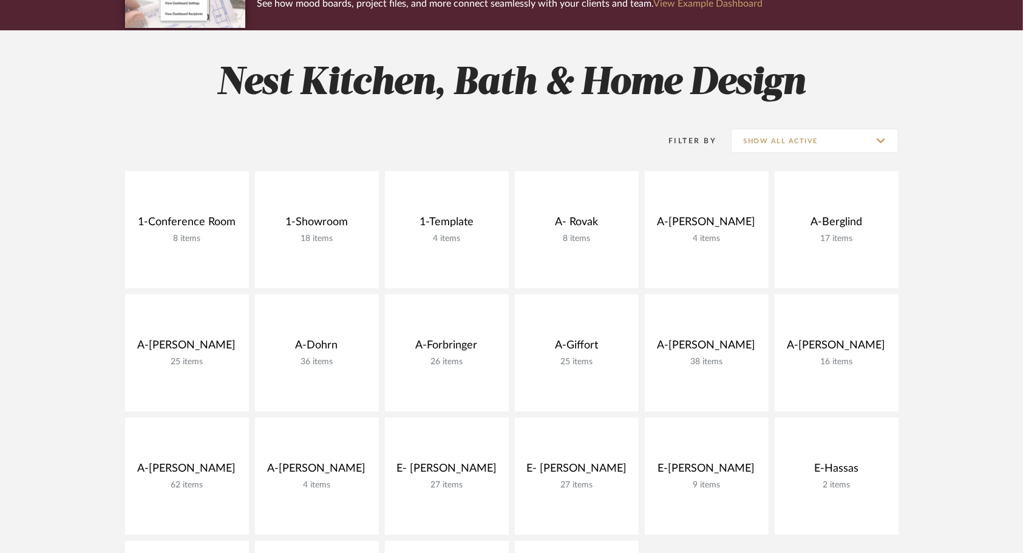
scroll to position [243, 0]
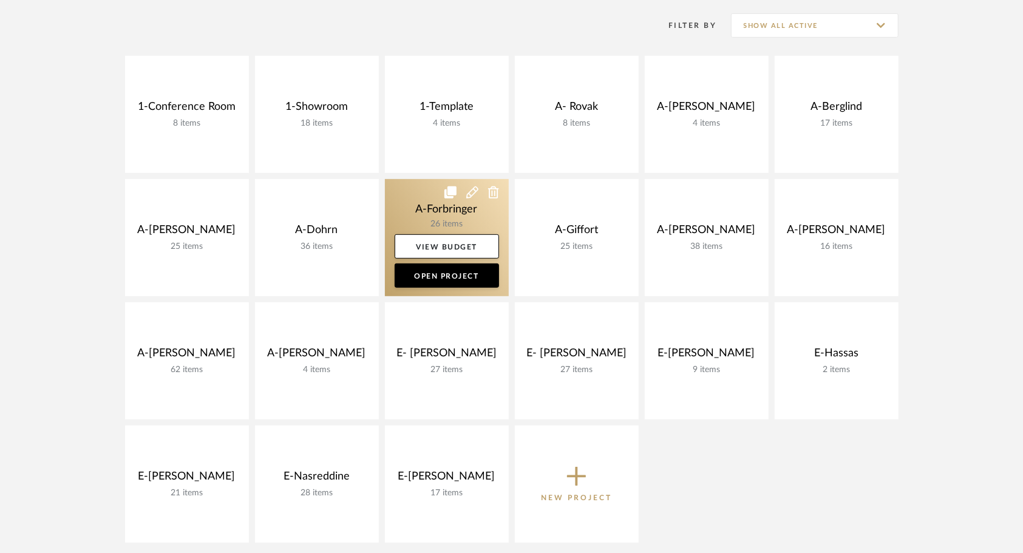
scroll to position [243, 0]
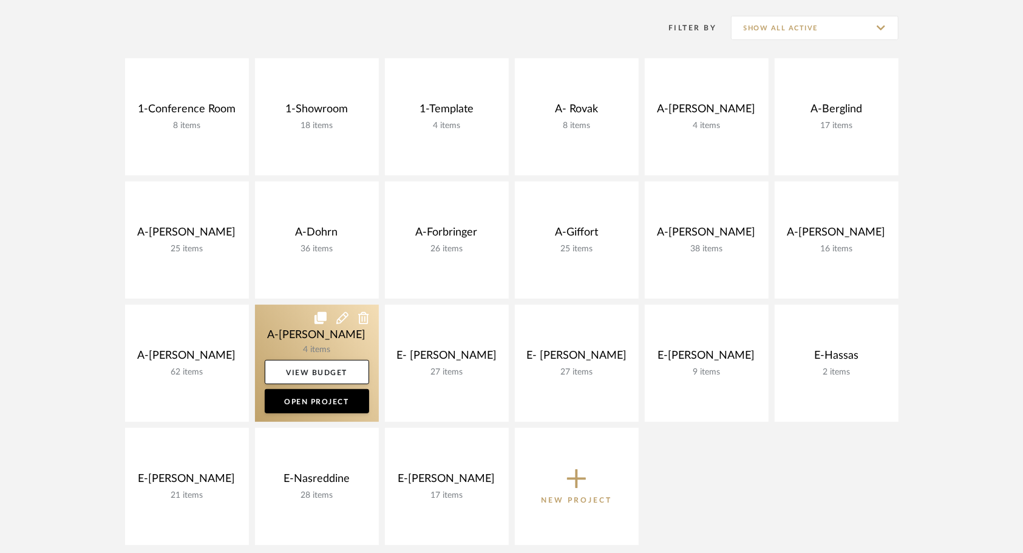
click at [293, 335] on link at bounding box center [317, 363] width 124 height 117
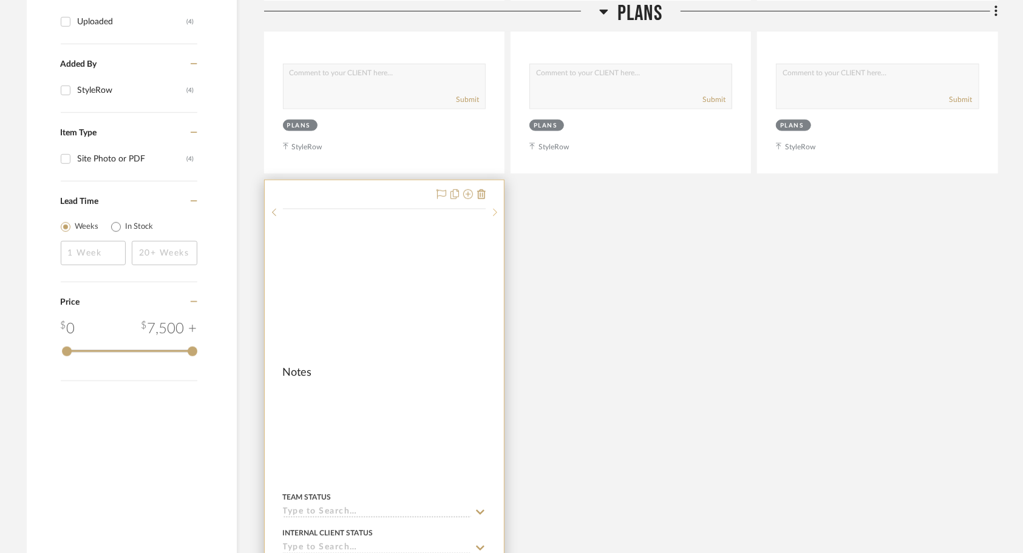
scroll to position [728, 0]
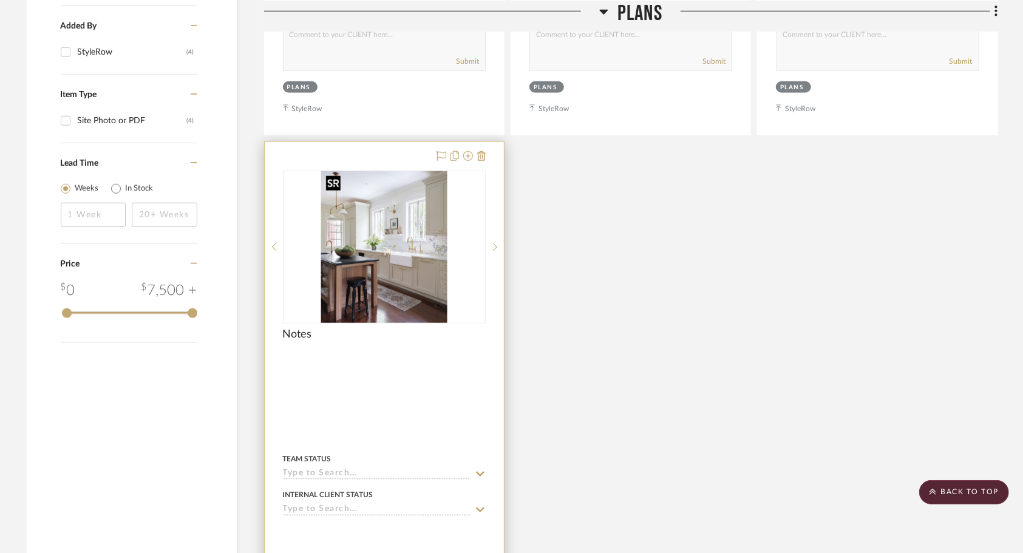
click at [0, 0] on img at bounding box center [0, 0] width 0 height 0
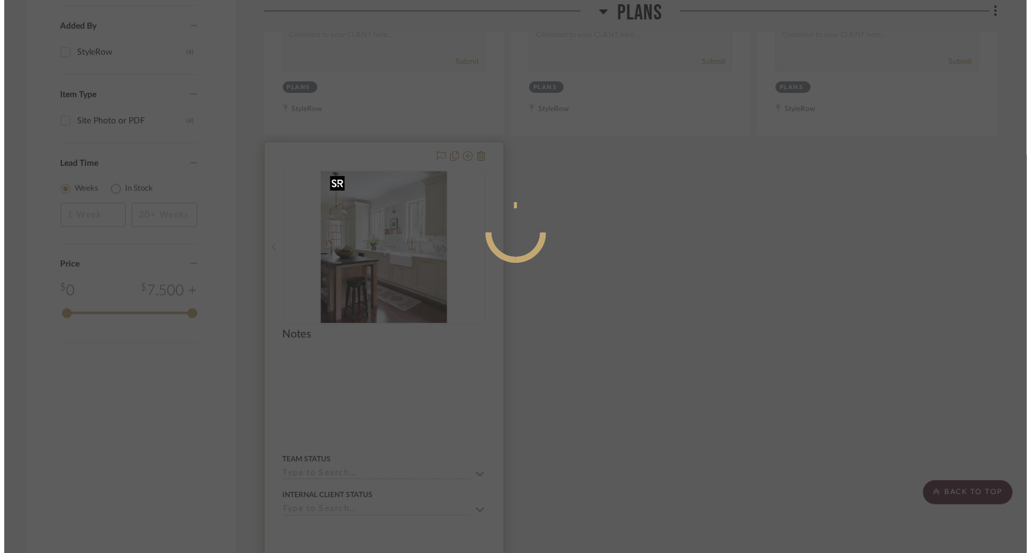
scroll to position [0, 0]
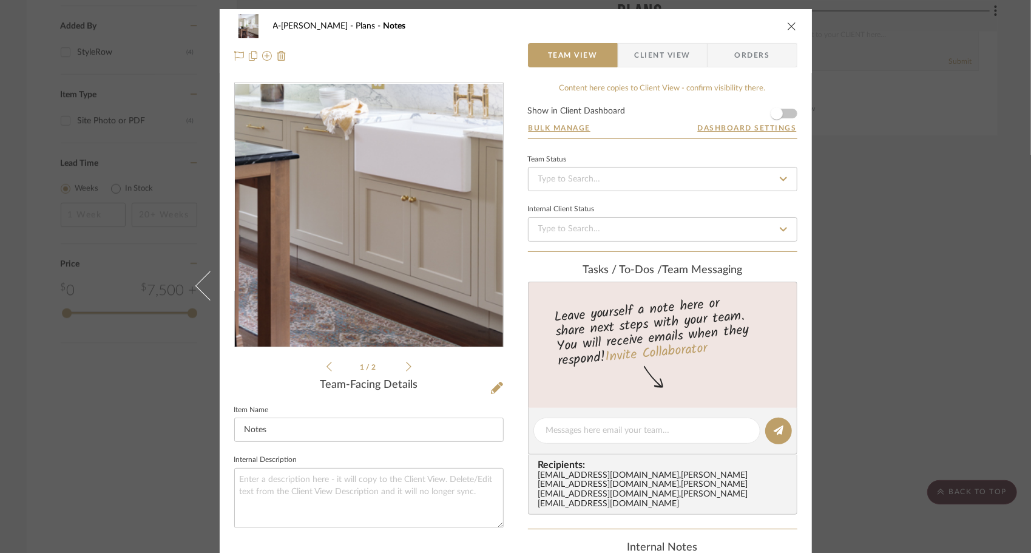
click at [379, 258] on img "0" at bounding box center [369, 215] width 219 height 263
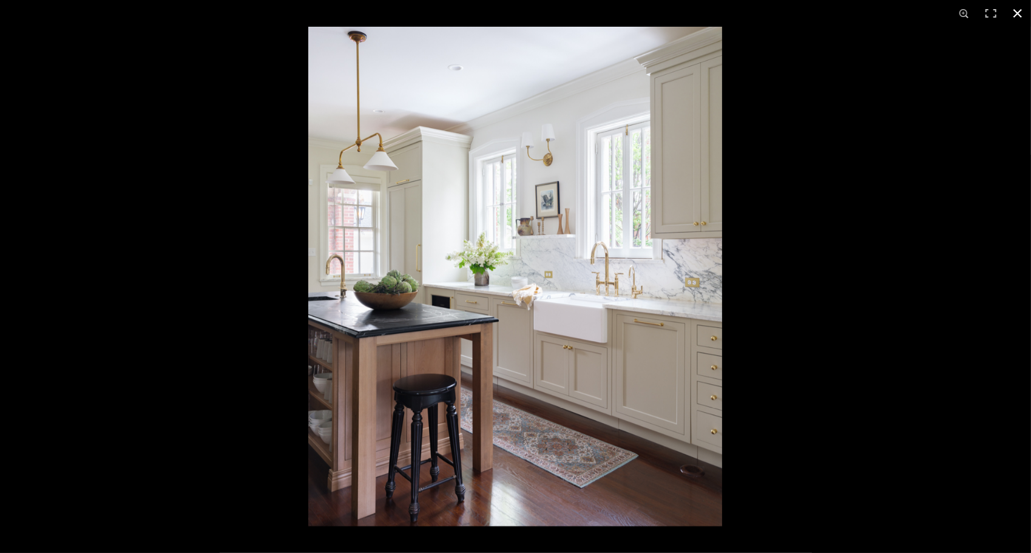
click at [990, 259] on div at bounding box center [823, 303] width 1031 height 553
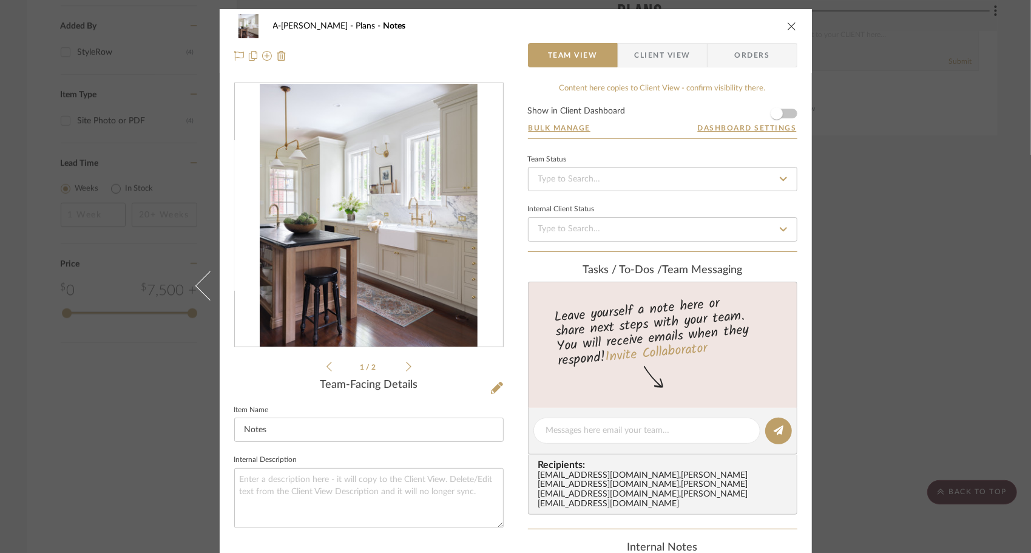
click at [406, 365] on icon at bounding box center [408, 366] width 5 height 11
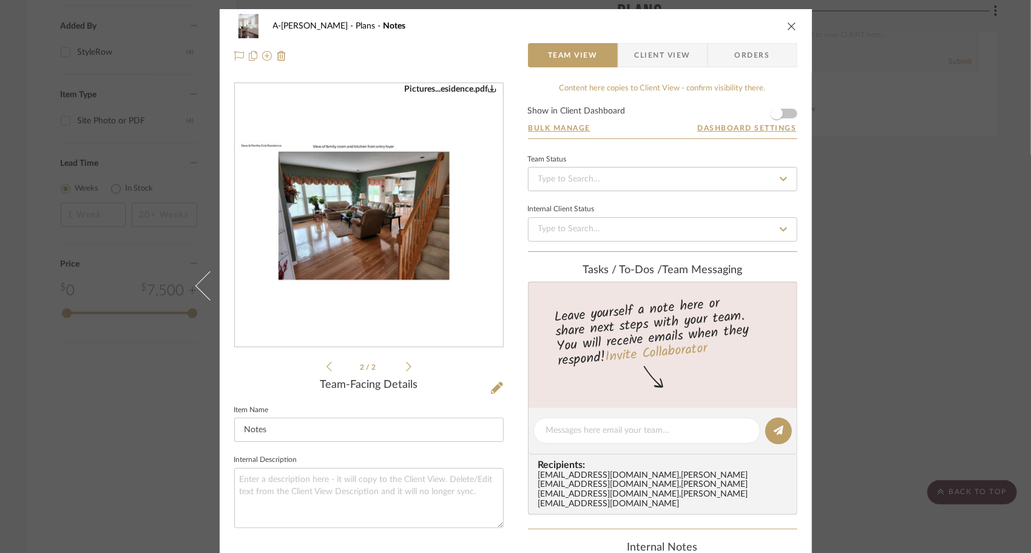
click at [401, 254] on img "1" at bounding box center [369, 215] width 268 height 151
click at [789, 25] on icon "close" at bounding box center [792, 26] width 10 height 10
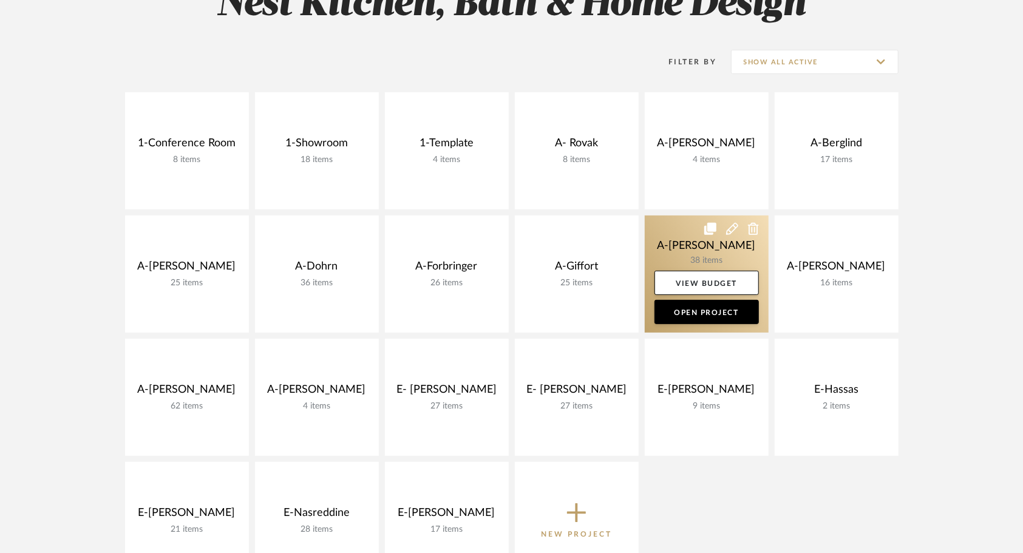
scroll to position [243, 0]
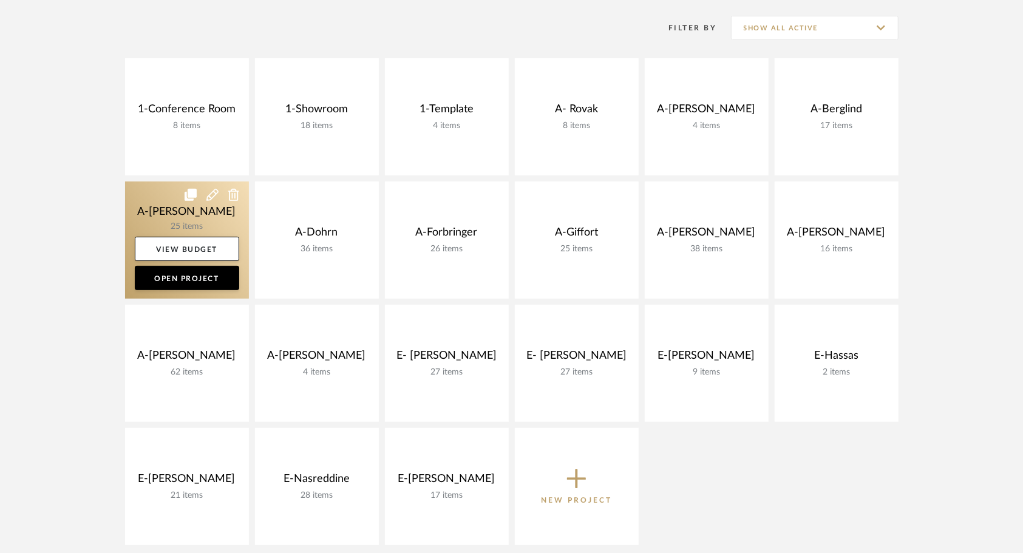
click at [140, 205] on link at bounding box center [187, 240] width 124 height 117
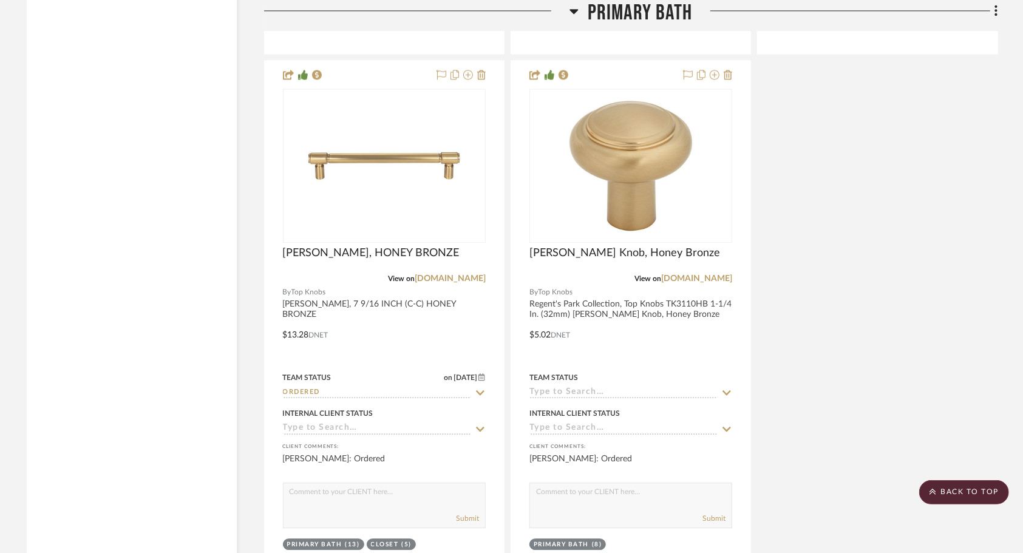
scroll to position [2185, 0]
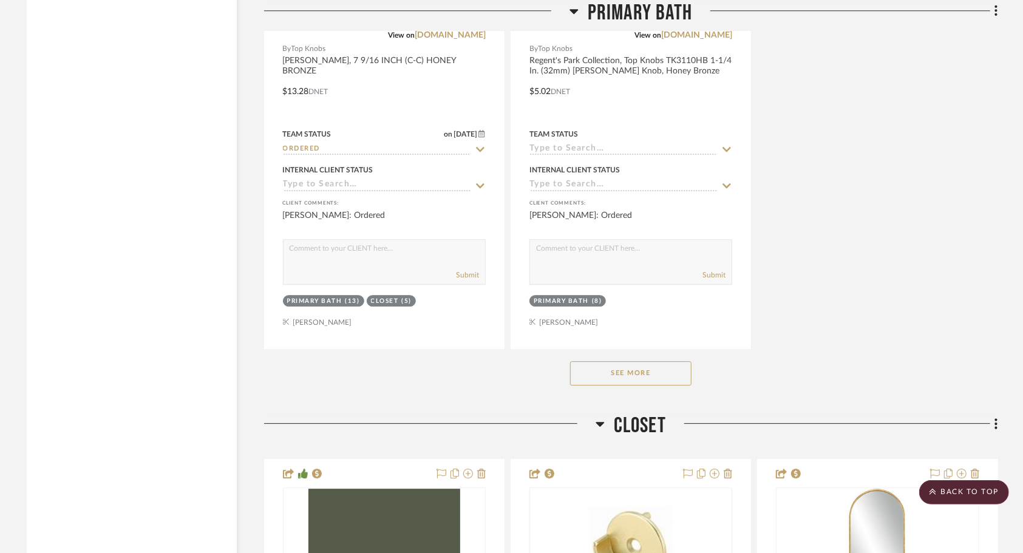
click at [654, 378] on button "See More" at bounding box center [630, 373] width 121 height 24
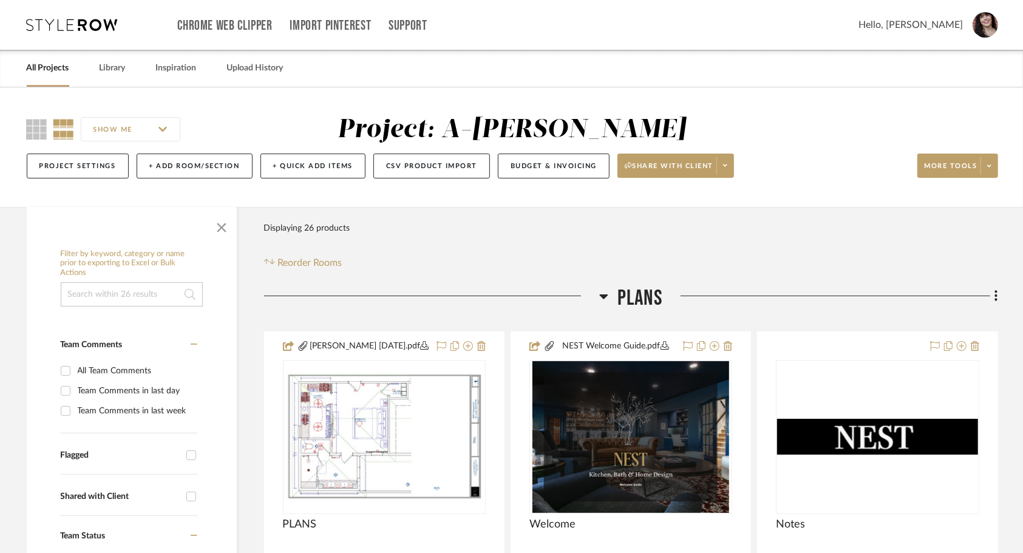
scroll to position [0, 0]
